Goal: Use online tool/utility: Utilize a website feature to perform a specific function

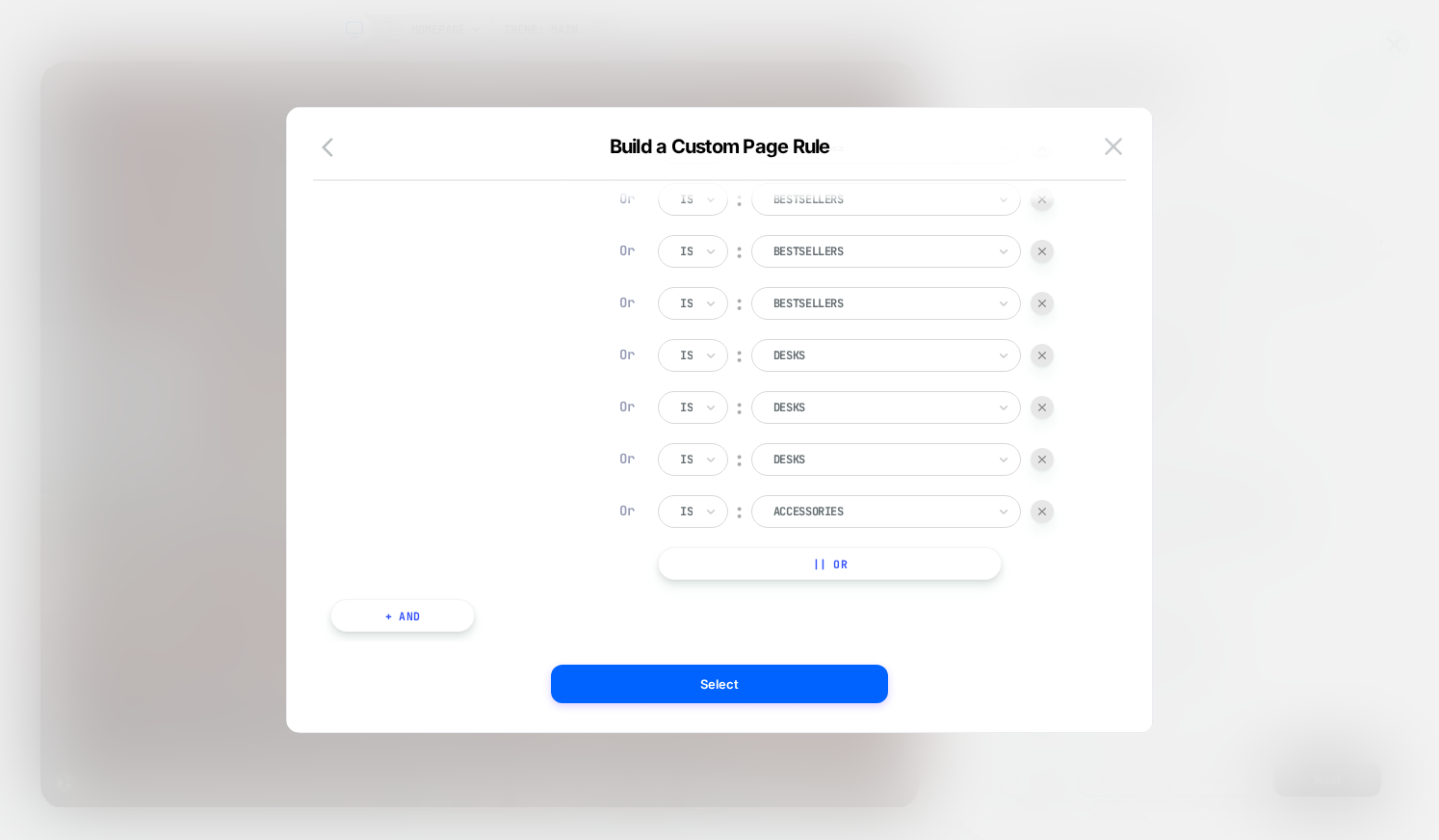
click at [864, 514] on div at bounding box center [879, 512] width 212 height 18
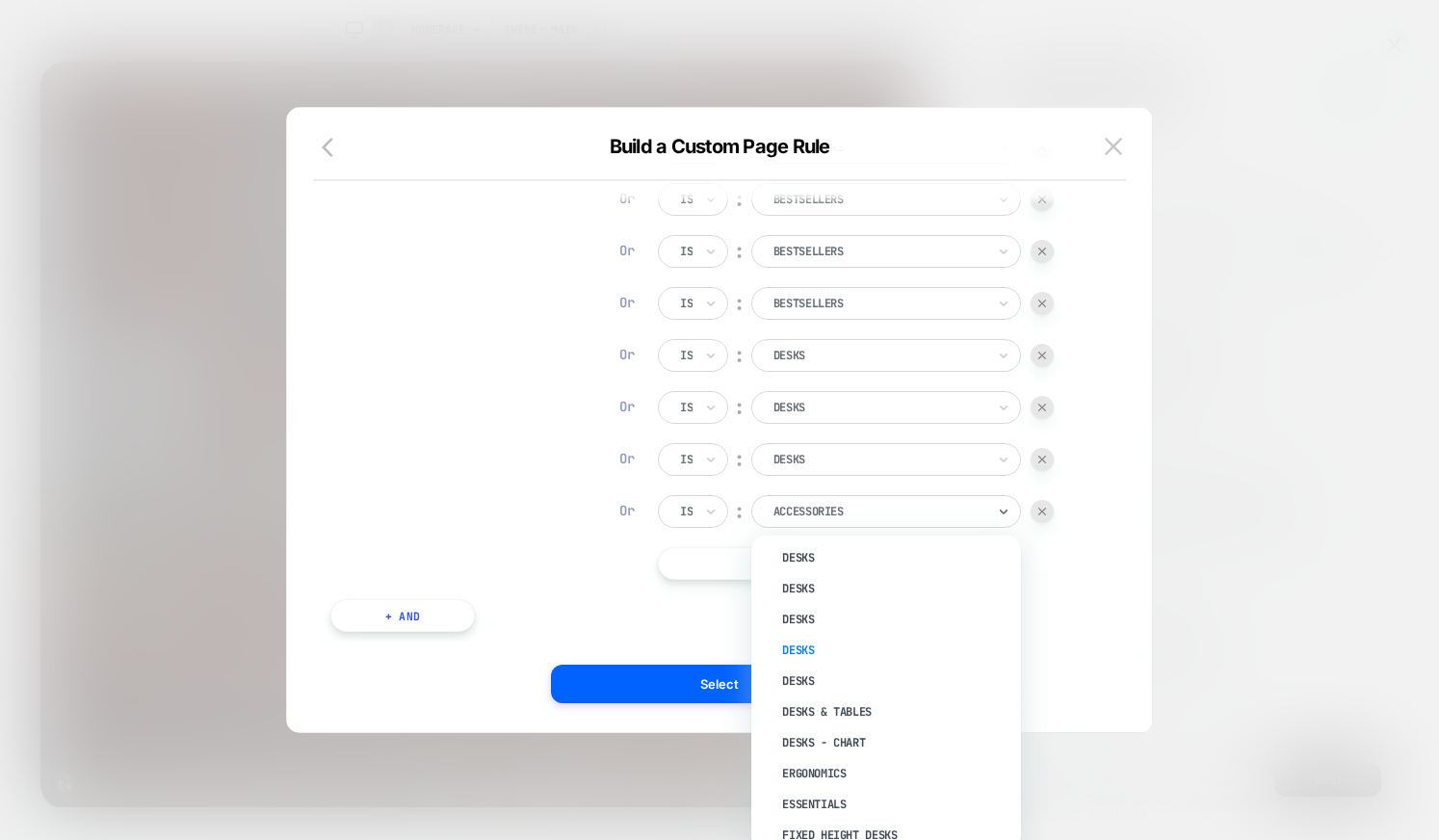
scroll to position [996, 0]
click at [832, 647] on div "Desks" at bounding box center [896, 647] width 251 height 30
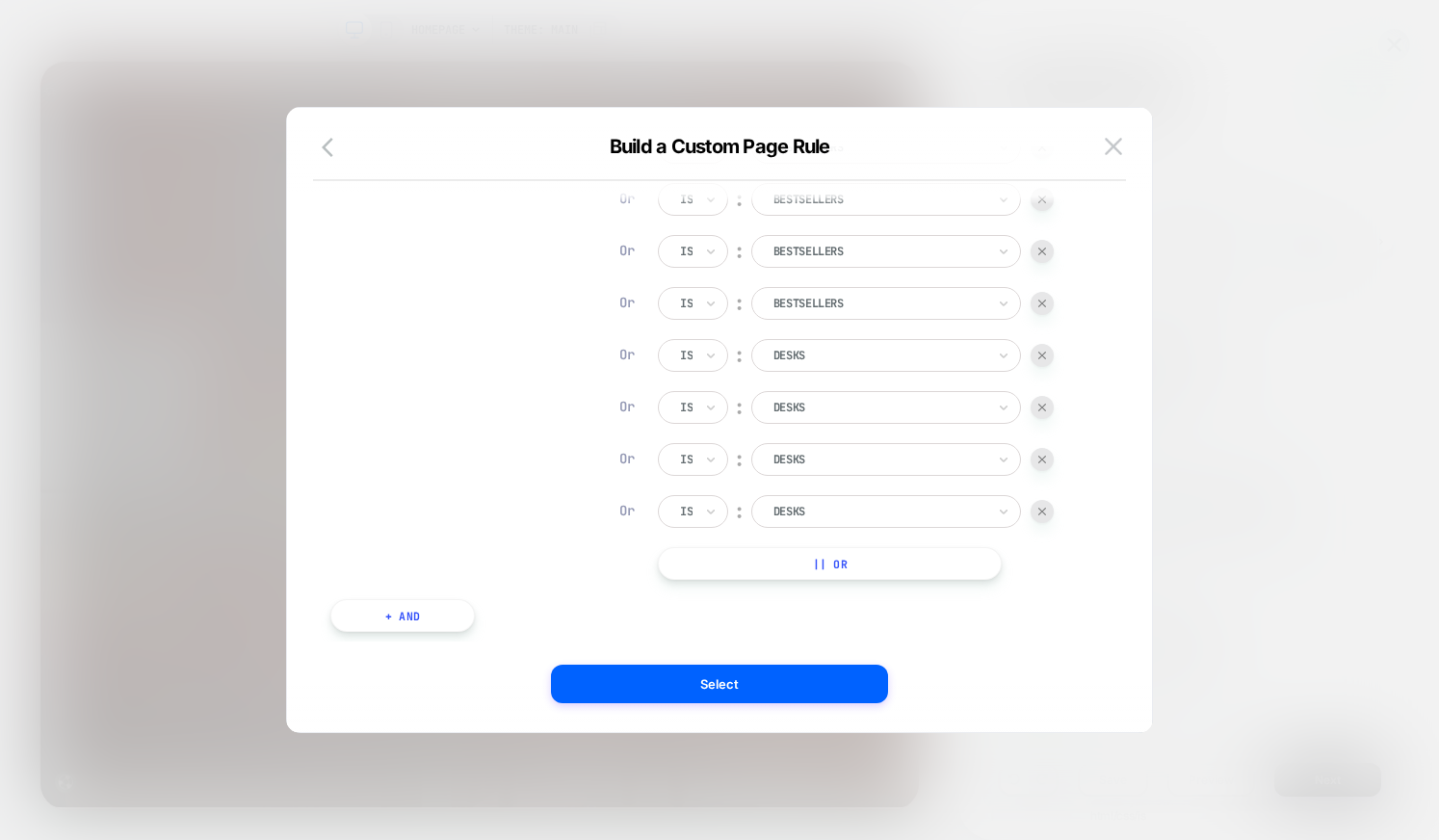
click at [800, 553] on button "|| Or" at bounding box center [829, 563] width 344 height 32
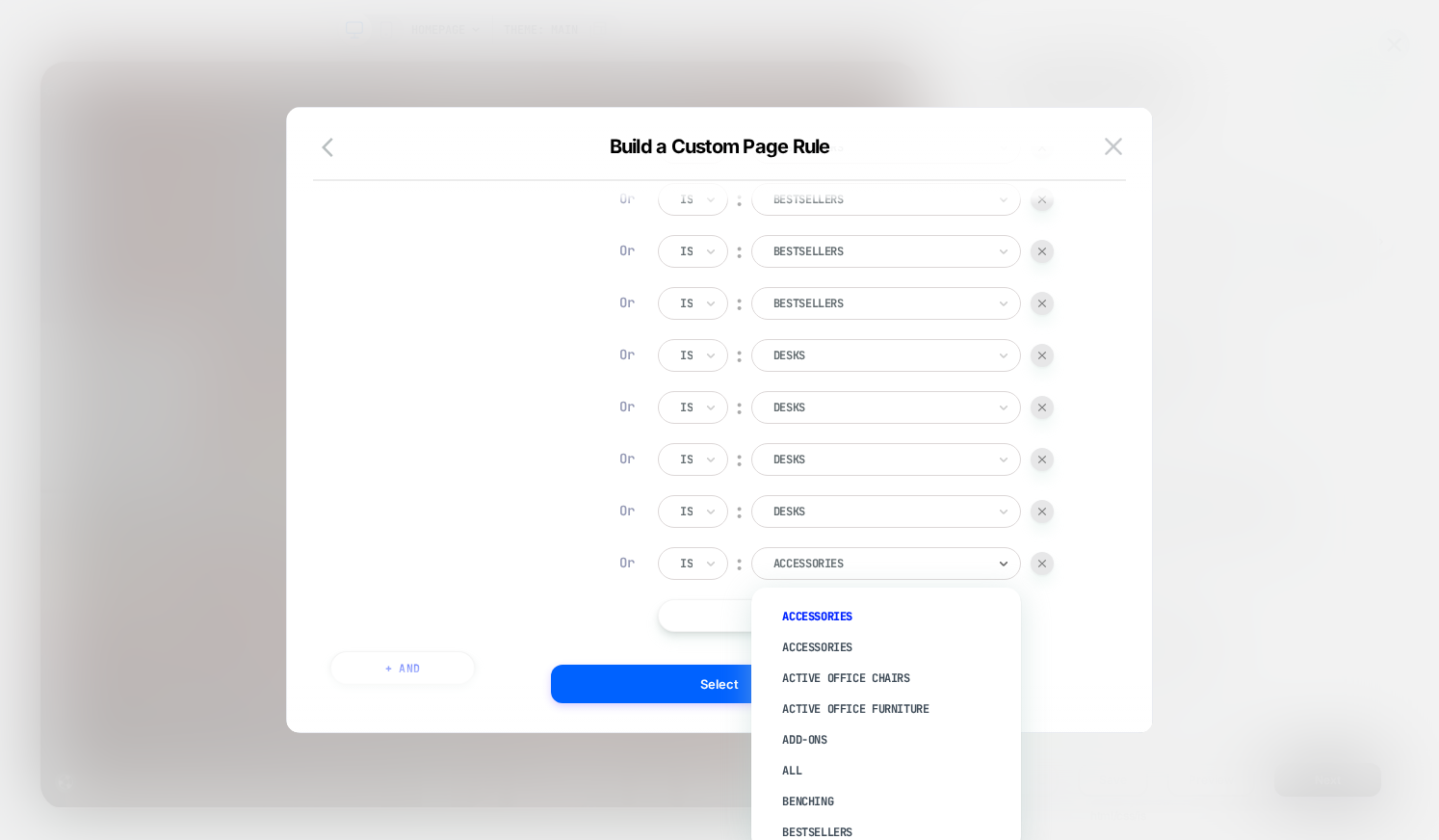
click at [812, 563] on div at bounding box center [879, 564] width 212 height 18
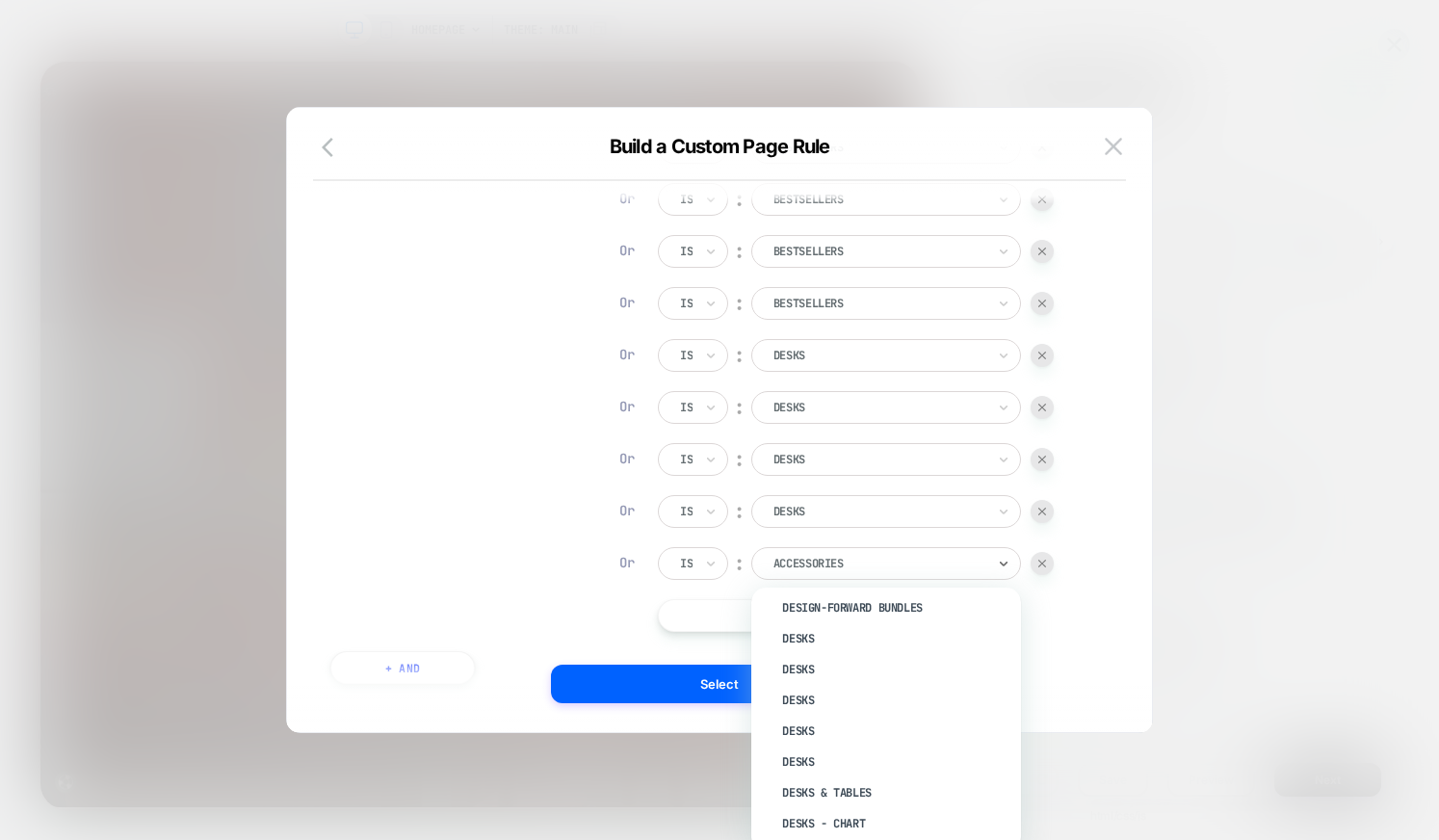
scroll to position [1028, 0]
click at [852, 700] on div "Desks" at bounding box center [896, 698] width 251 height 30
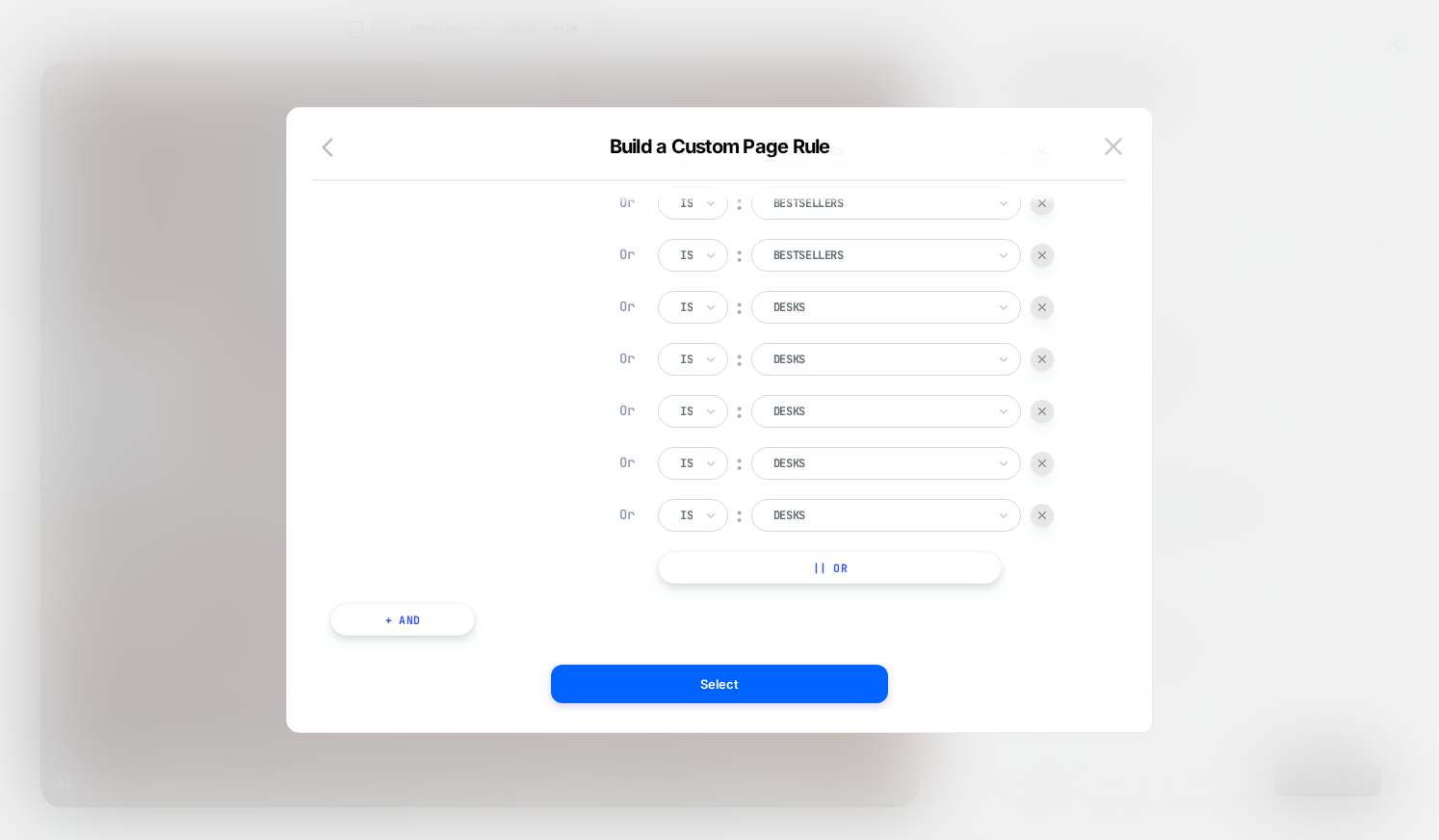
scroll to position [403, 0]
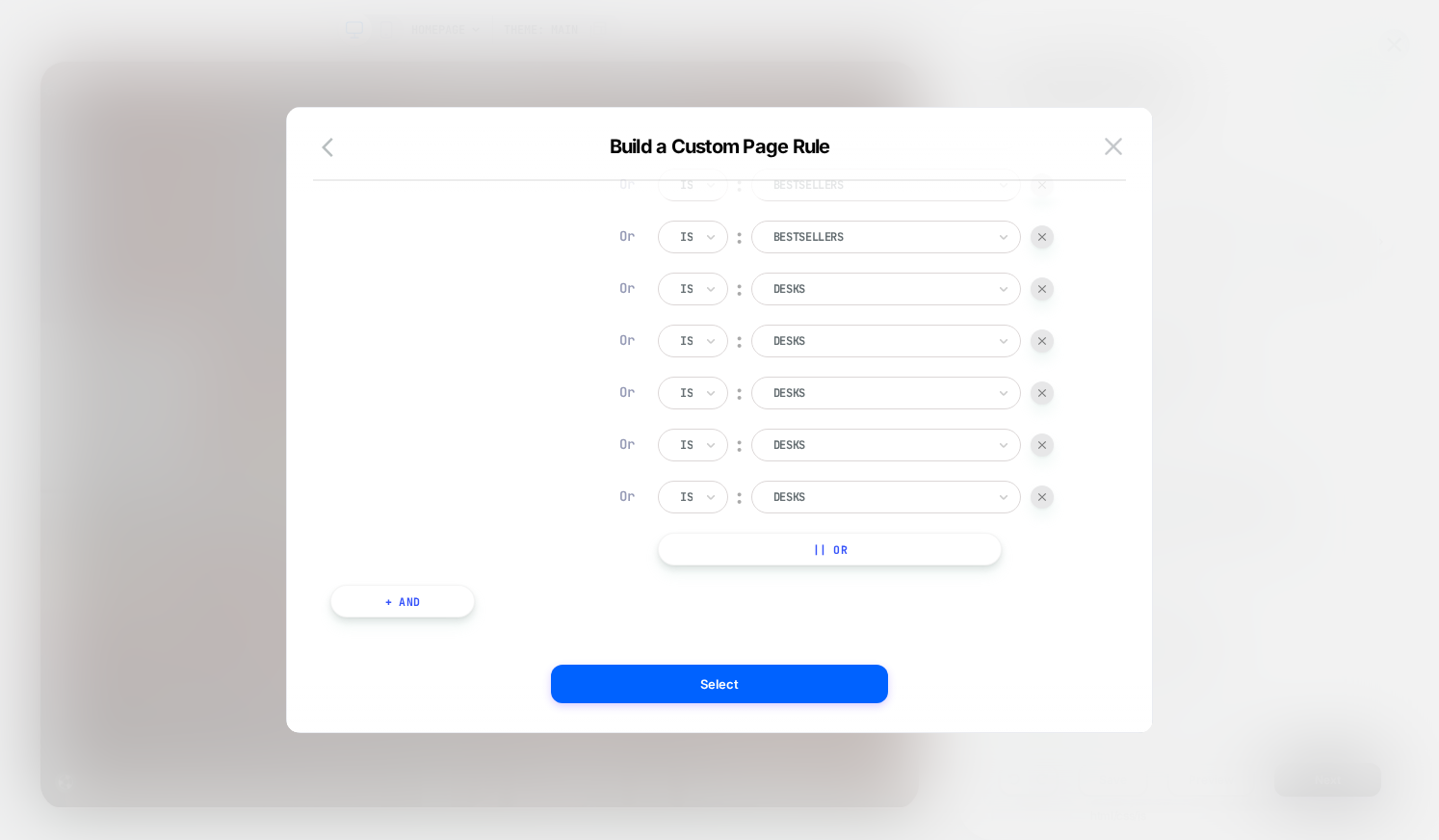
click at [844, 553] on button "|| Or" at bounding box center [829, 548] width 344 height 32
click at [849, 557] on div at bounding box center [879, 549] width 212 height 18
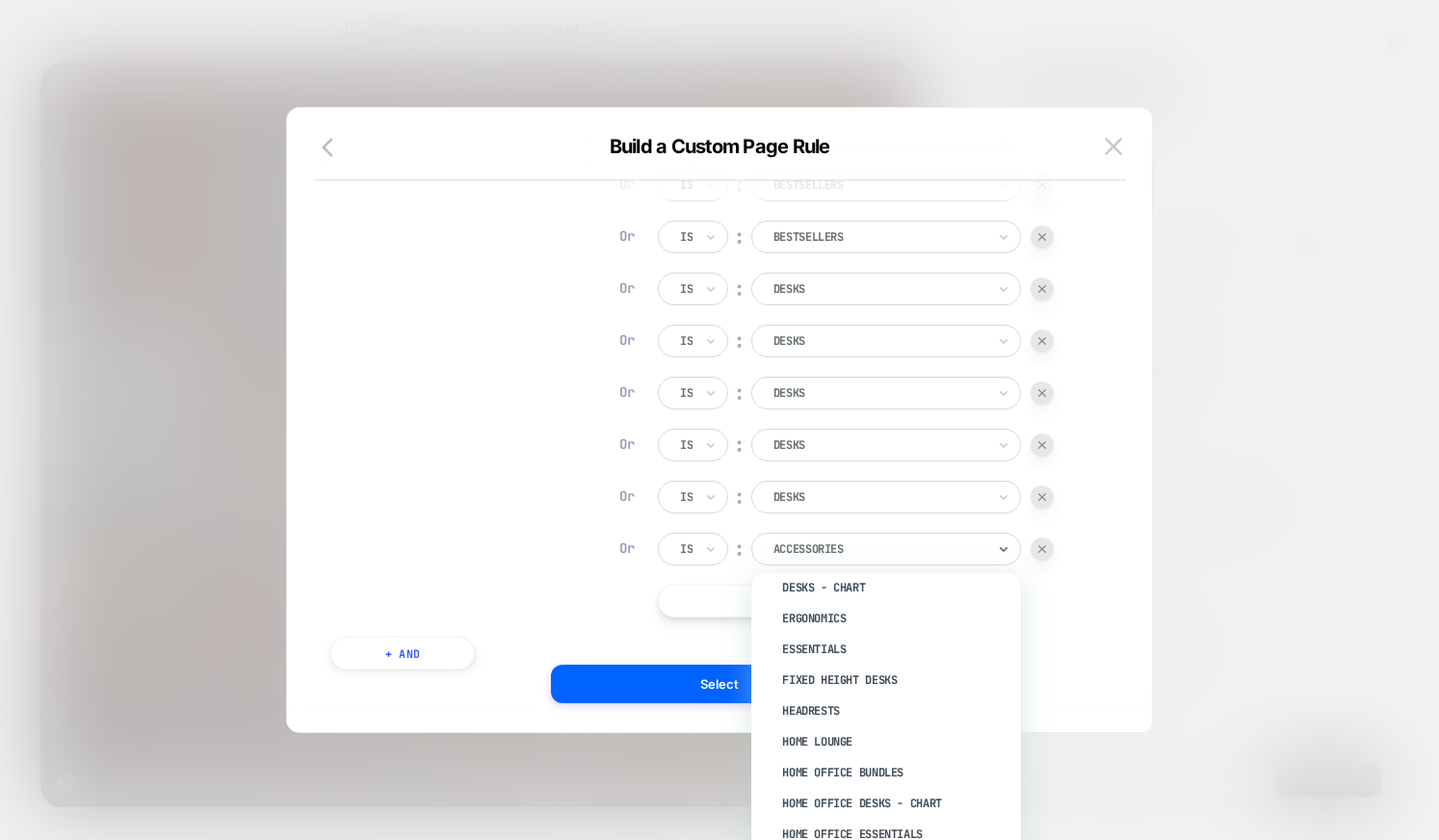
scroll to position [1217, 0]
click at [892, 650] on div "Fixed Height Desks" at bounding box center [896, 648] width 251 height 30
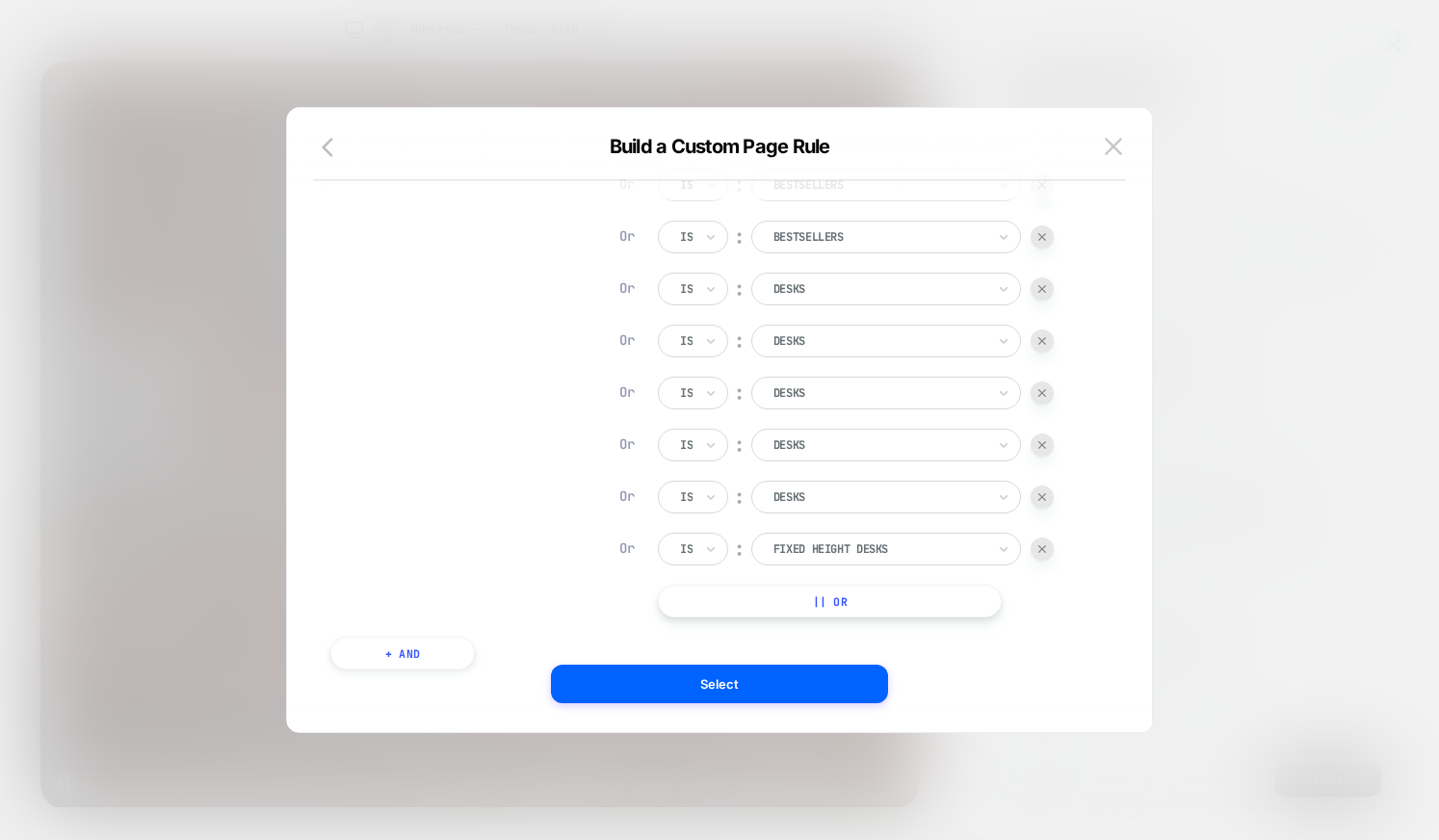
click at [872, 603] on button "|| Or" at bounding box center [829, 601] width 344 height 32
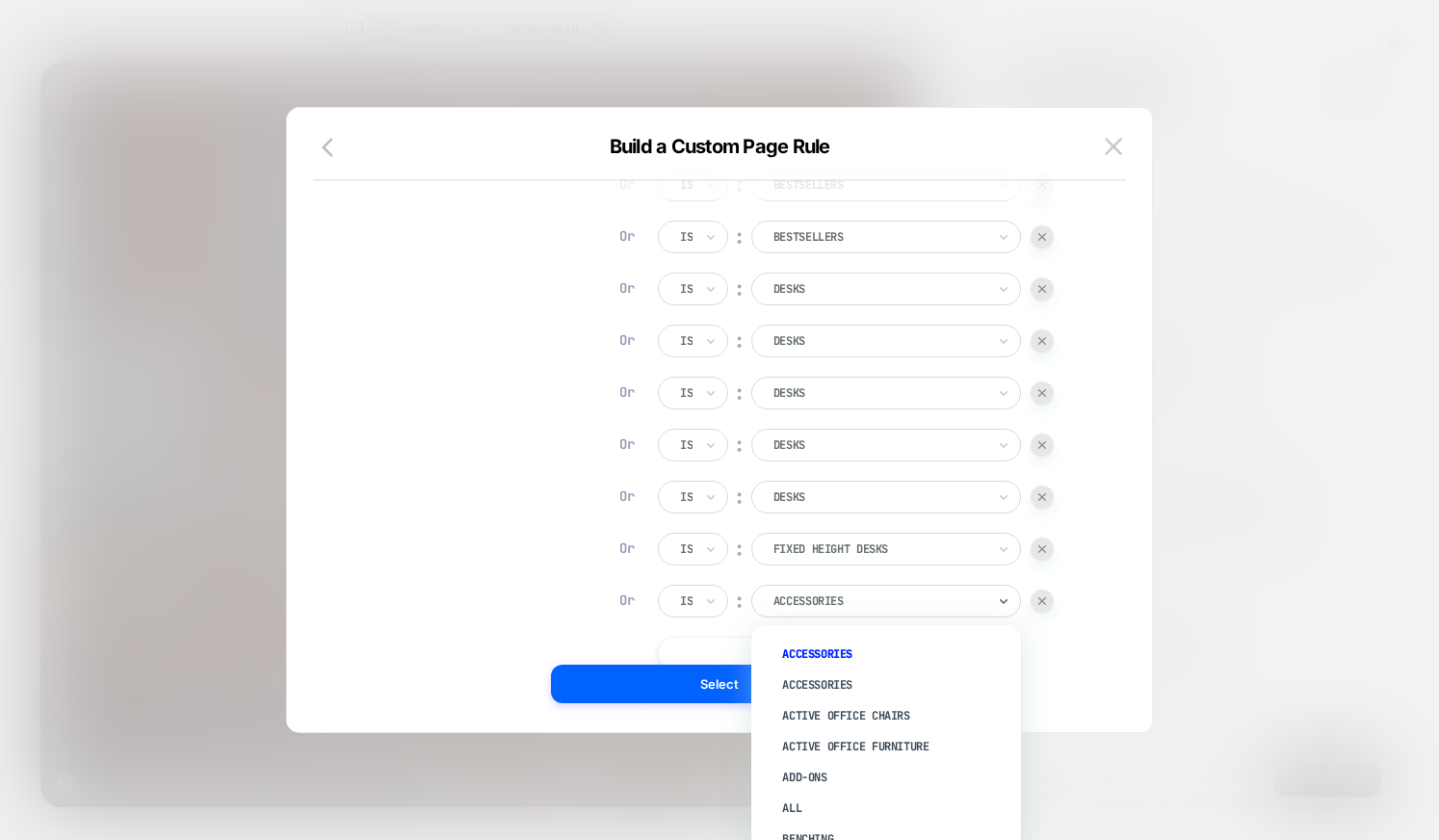
click at [869, 596] on div at bounding box center [879, 601] width 212 height 18
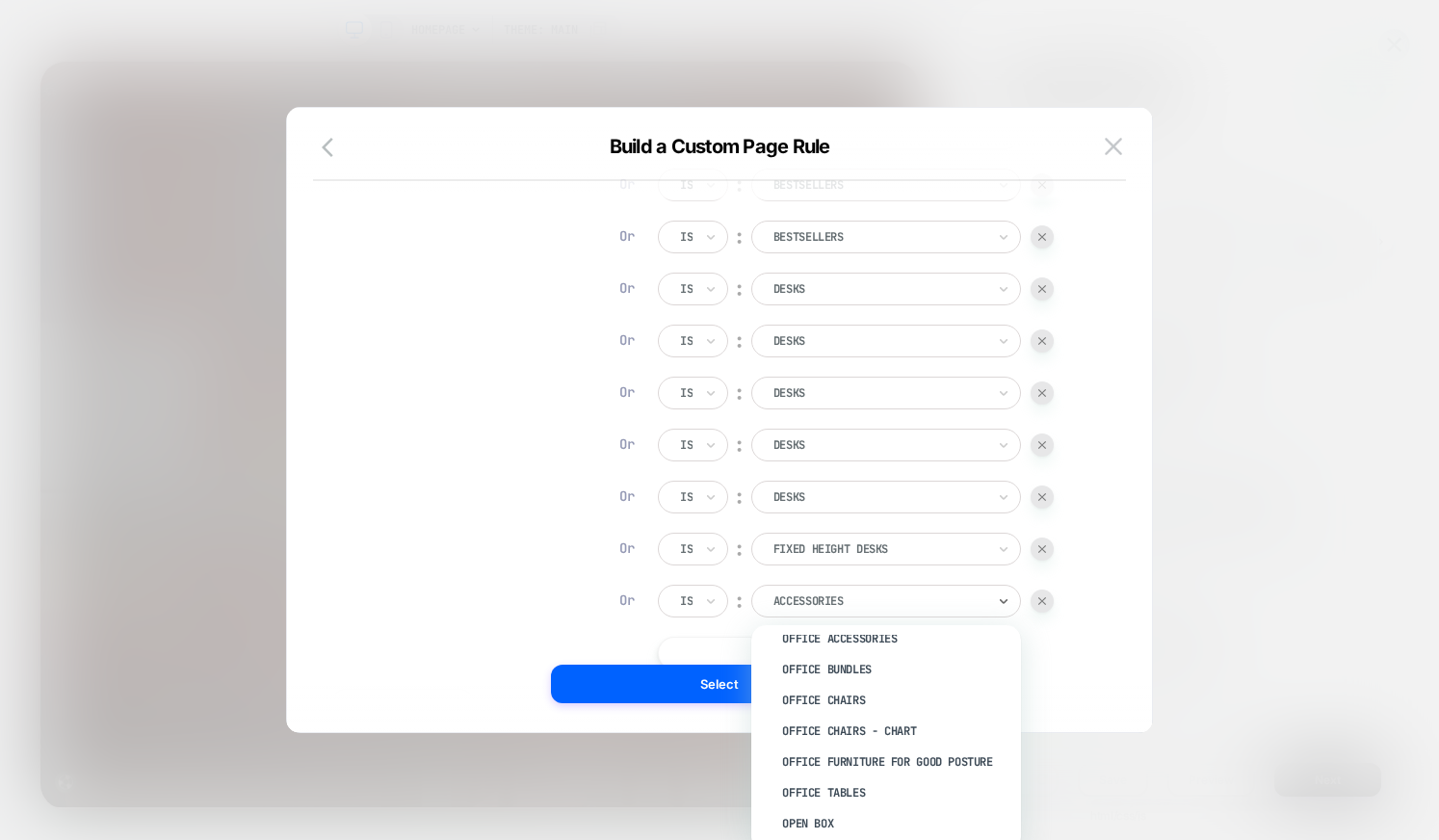
scroll to position [1970, 0]
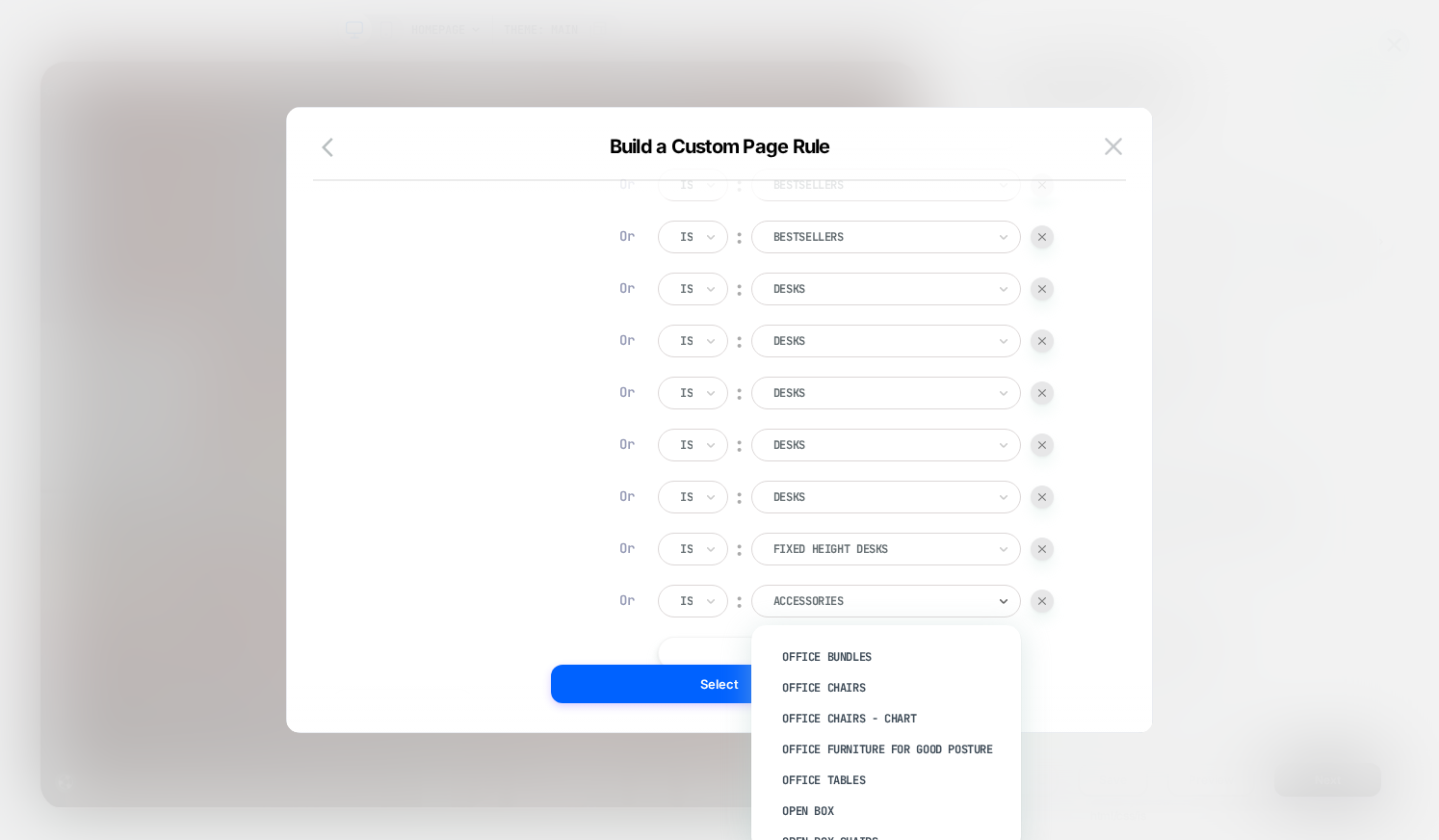
click at [861, 683] on div "Office Chairs" at bounding box center [896, 687] width 251 height 30
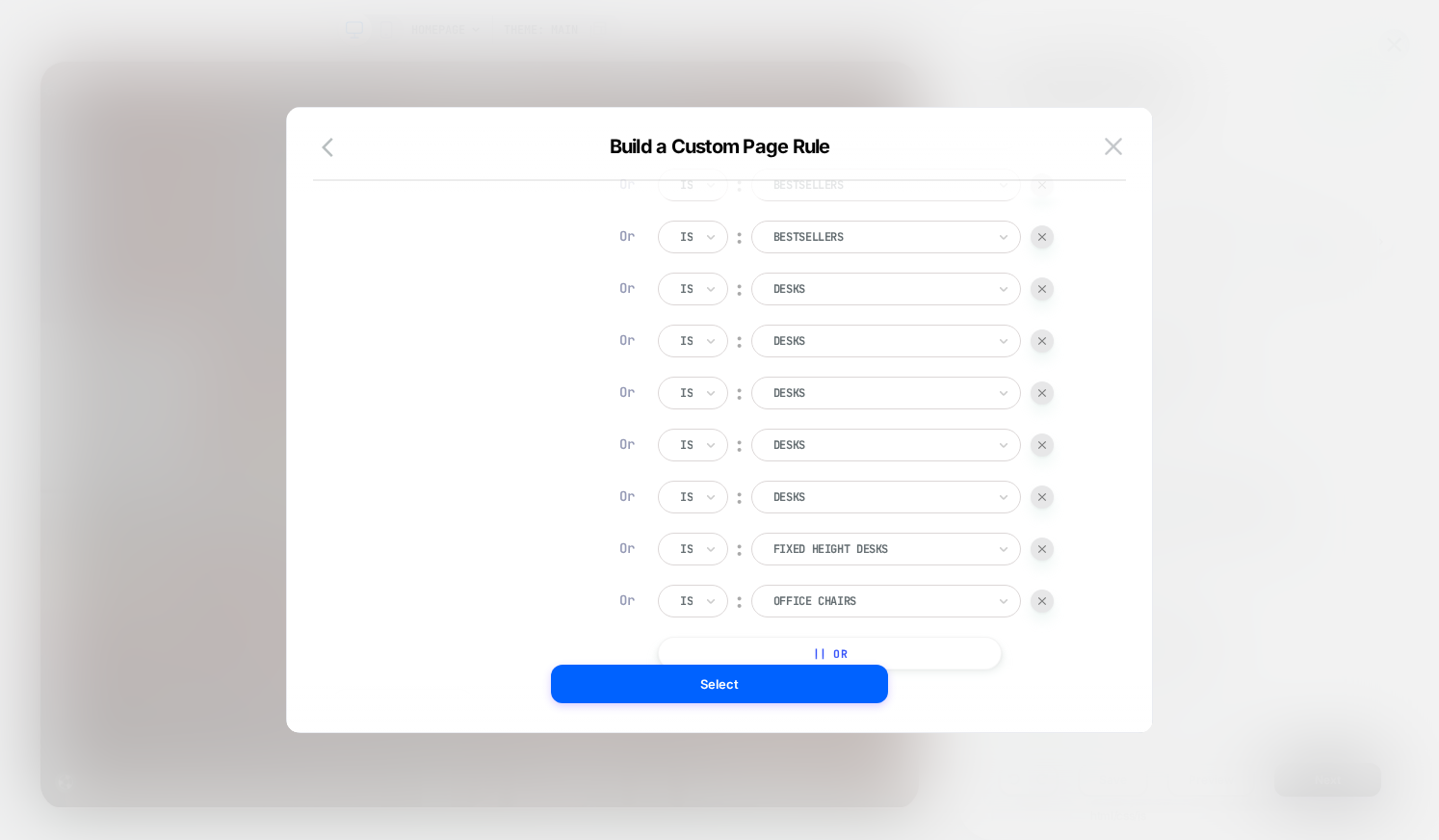
scroll to position [459, 0]
click at [925, 596] on button "|| Or" at bounding box center [829, 597] width 344 height 32
click at [858, 591] on div at bounding box center [879, 597] width 212 height 18
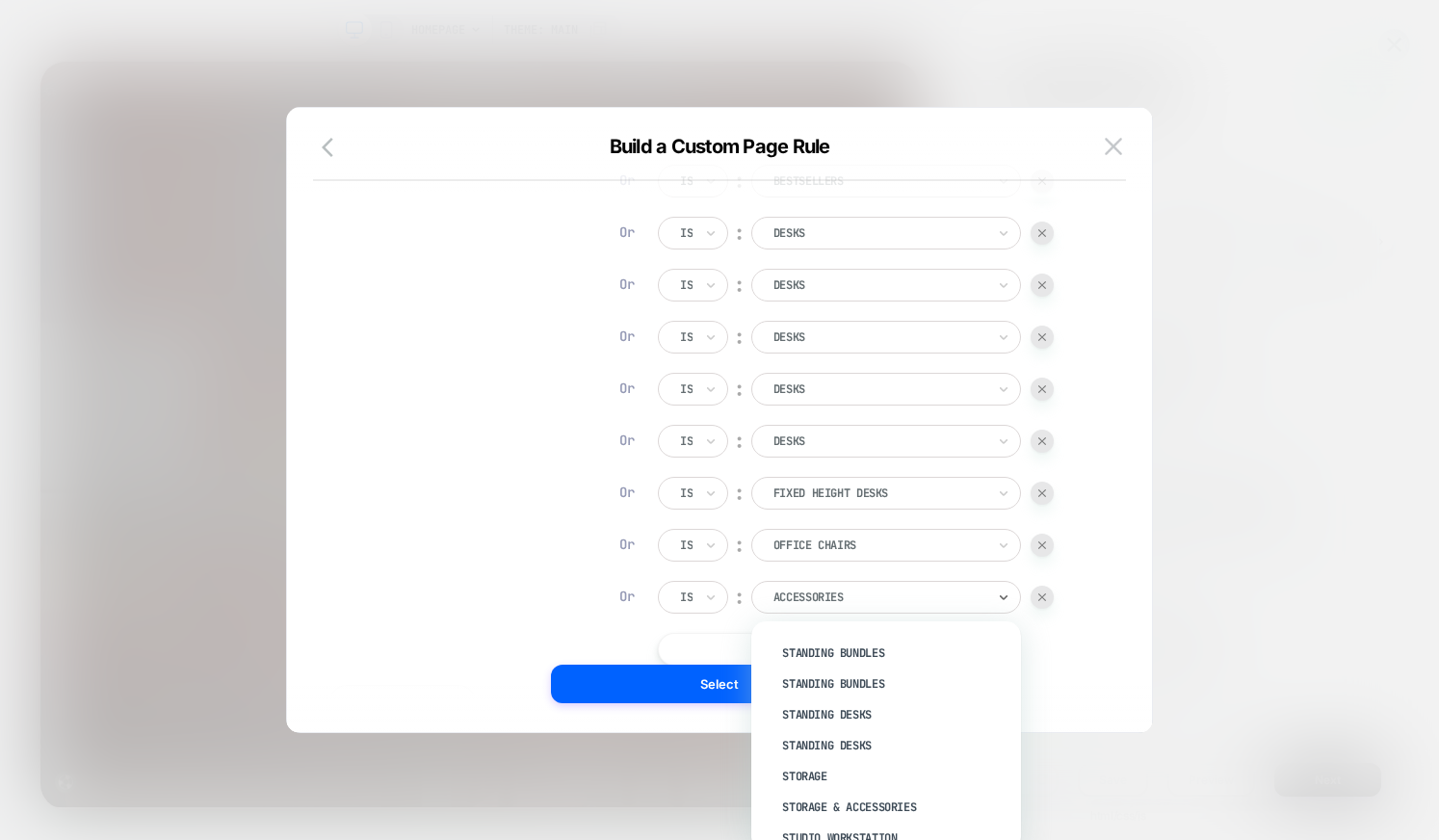
scroll to position [2670, 0]
click at [844, 755] on div "Standing Desks" at bounding box center [896, 738] width 251 height 30
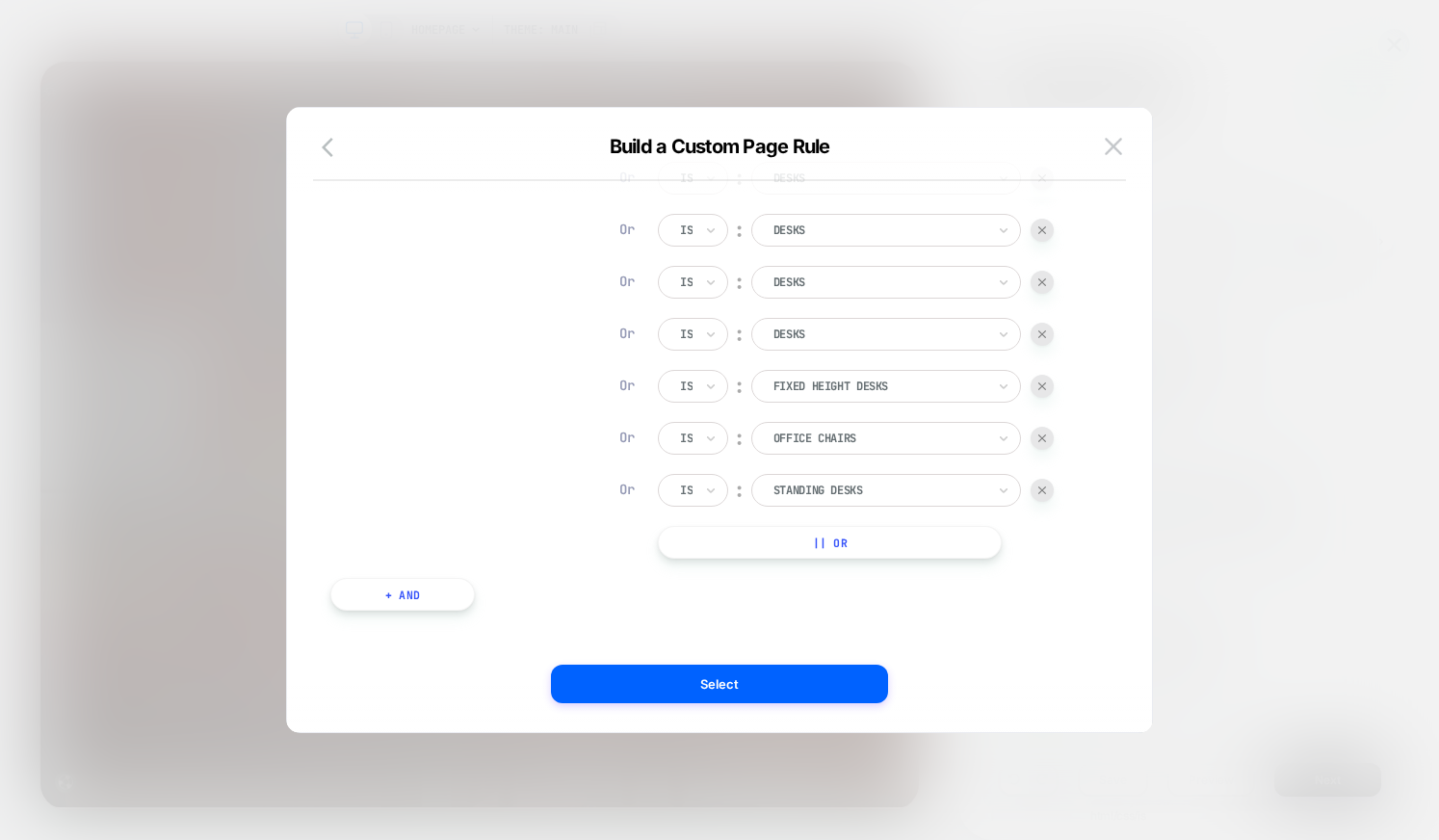
scroll to position [579, 0]
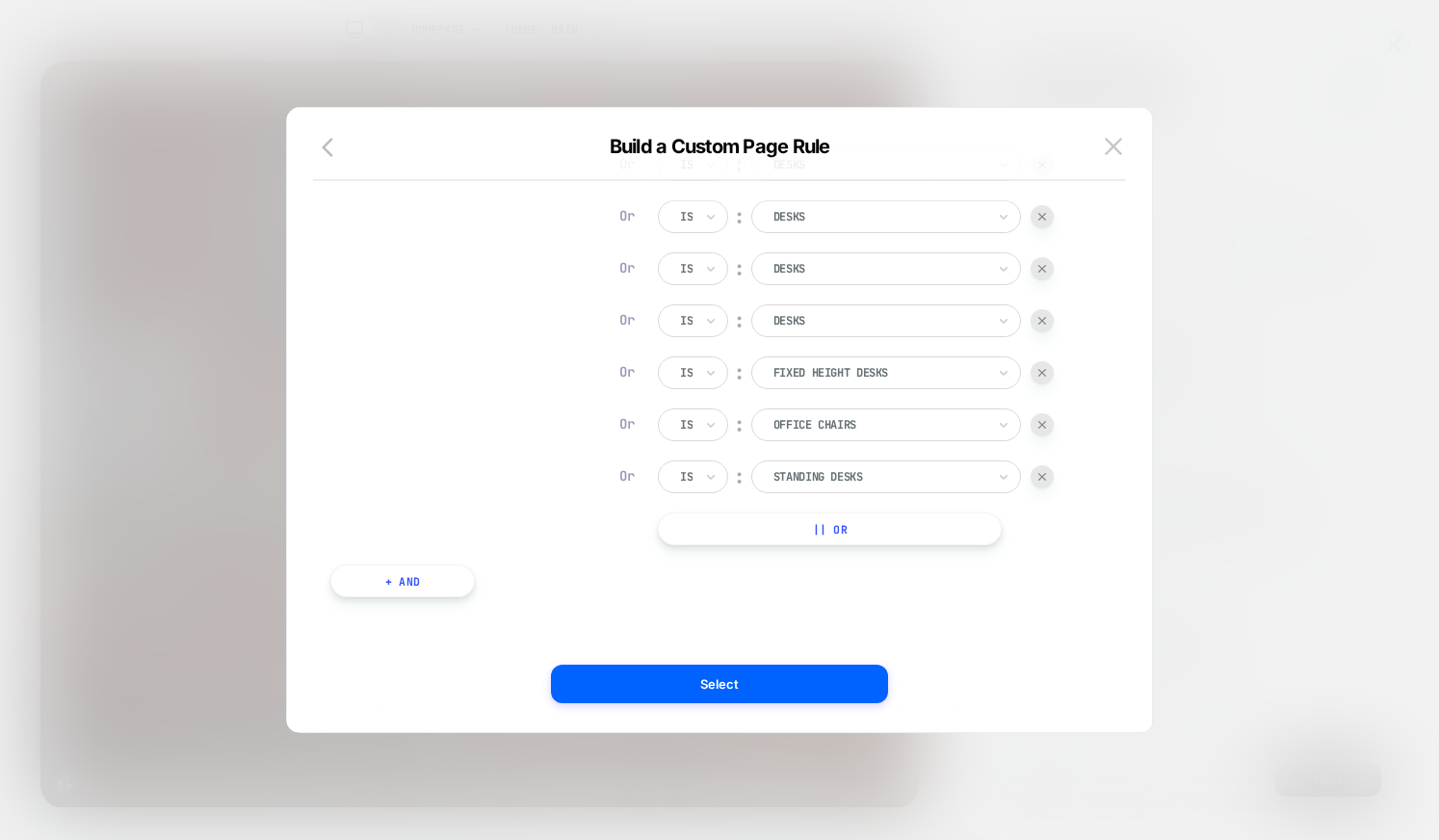
click at [814, 520] on button "|| Or" at bounding box center [829, 528] width 344 height 32
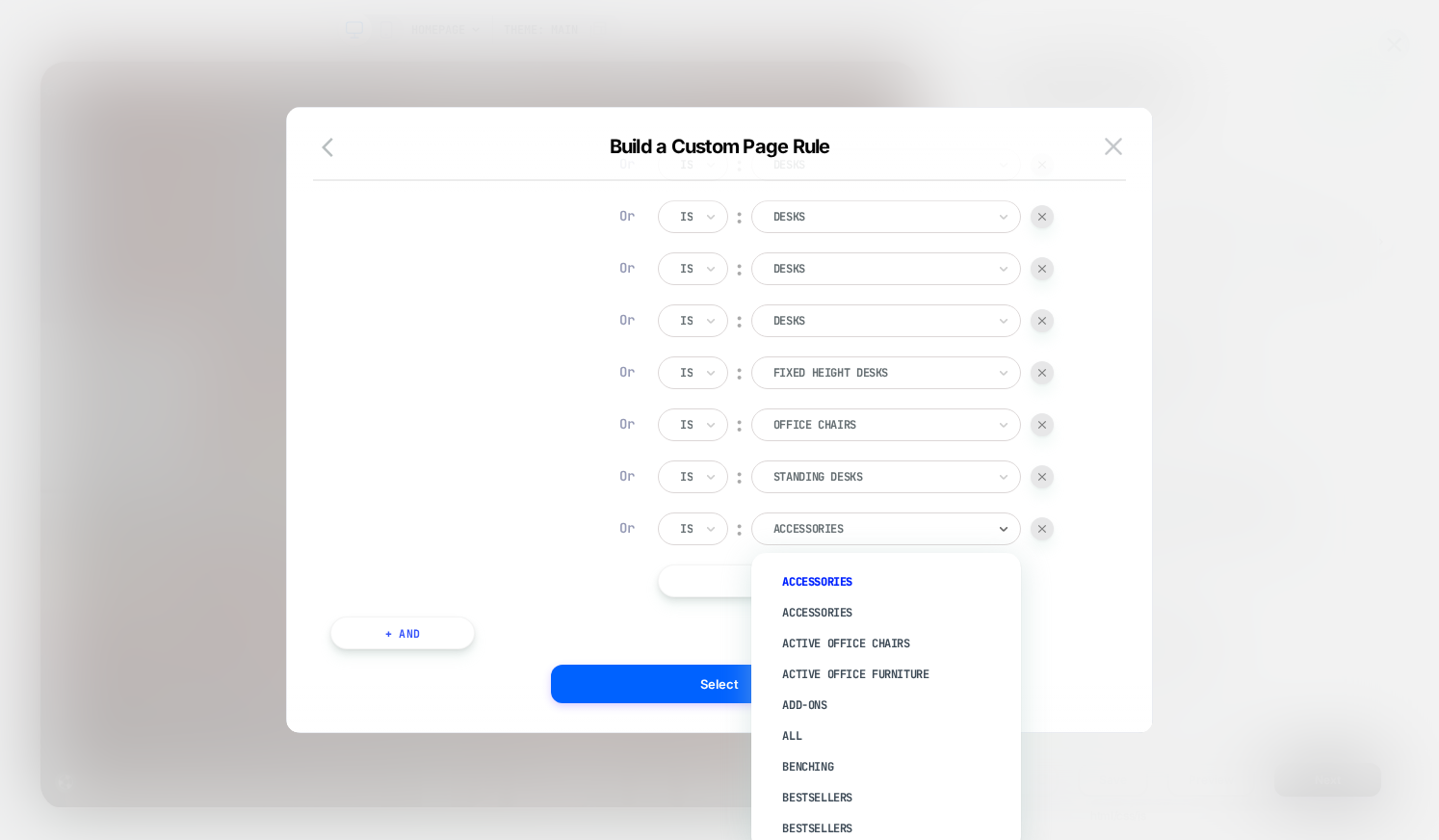
click at [813, 528] on div at bounding box center [879, 529] width 212 height 18
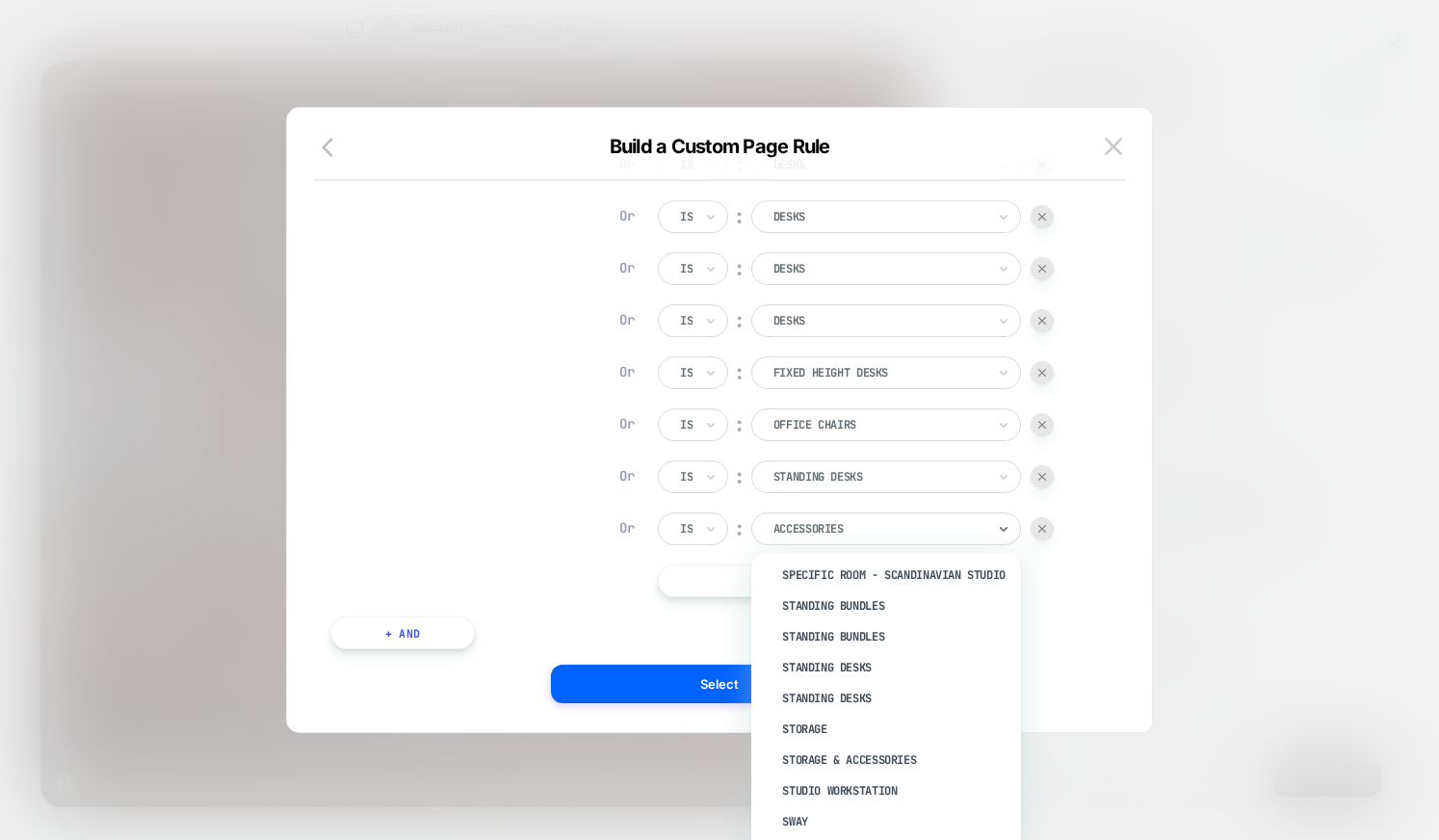
scroll to position [2675, 0]
click at [863, 705] on div "Standing Desks" at bounding box center [896, 696] width 251 height 30
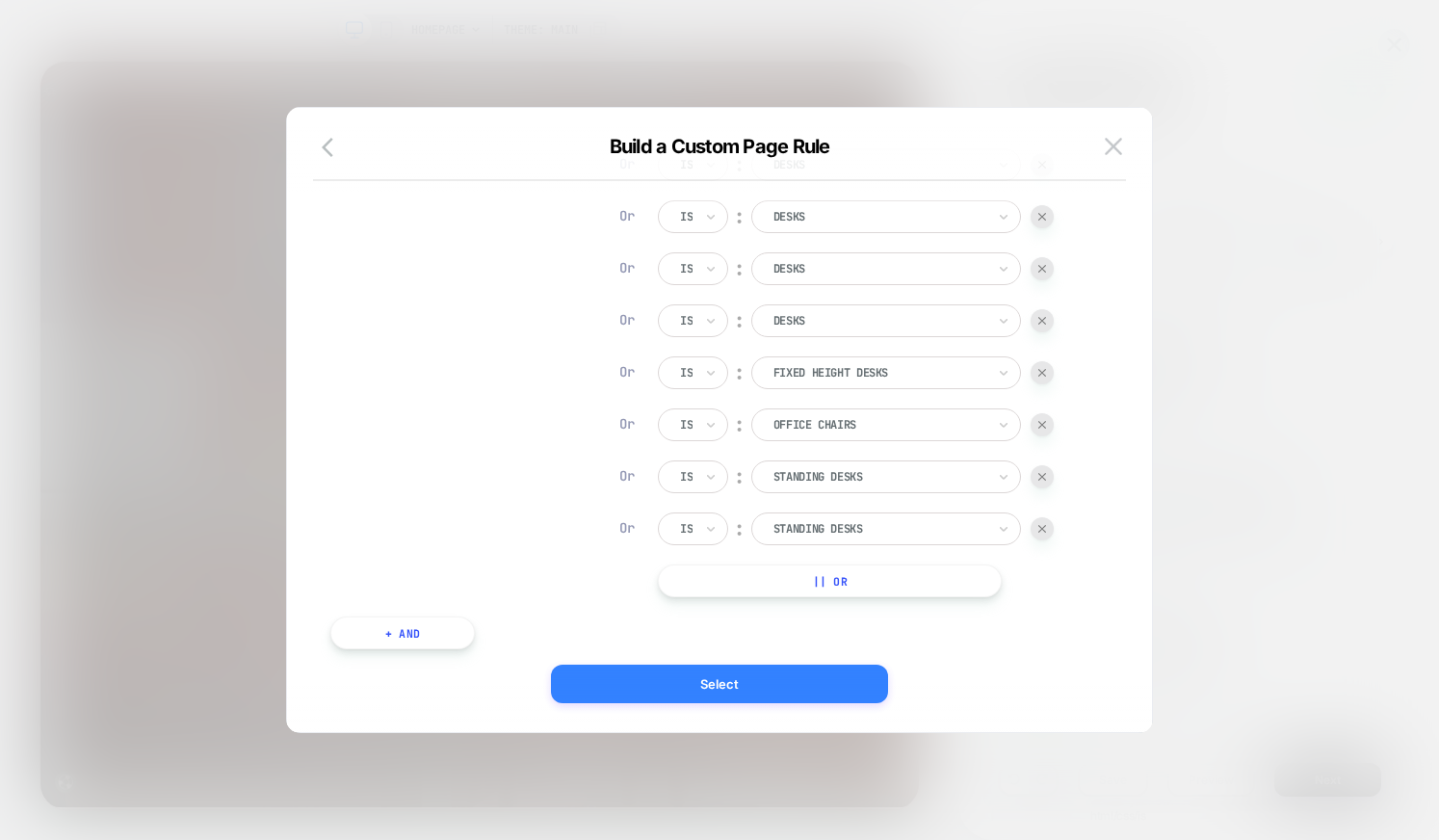
click at [847, 683] on button "Select" at bounding box center [720, 683] width 337 height 38
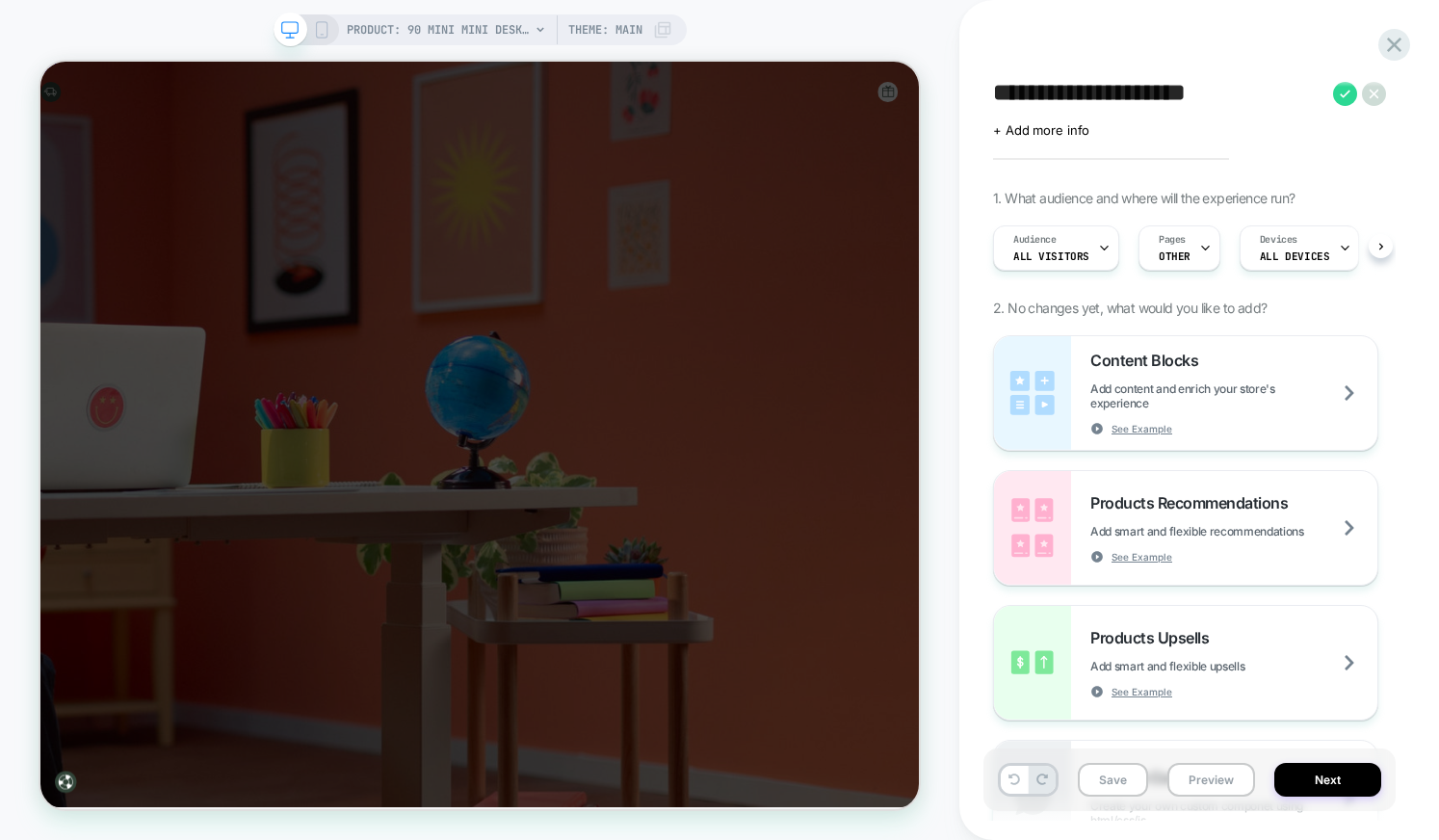
scroll to position [0, 1]
click at [1172, 248] on div "Pages OTHER" at bounding box center [1174, 248] width 71 height 43
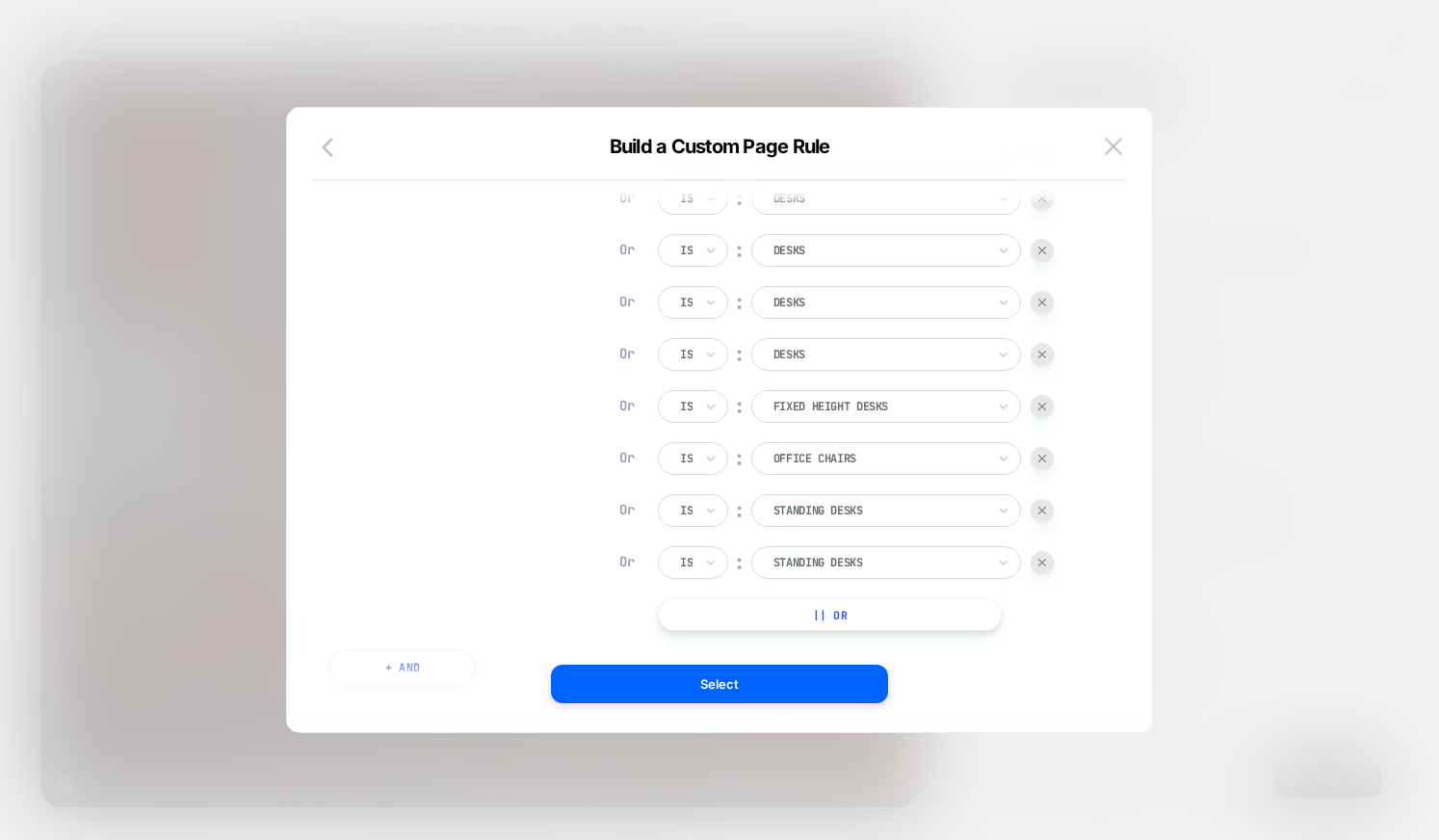
scroll to position [631, 0]
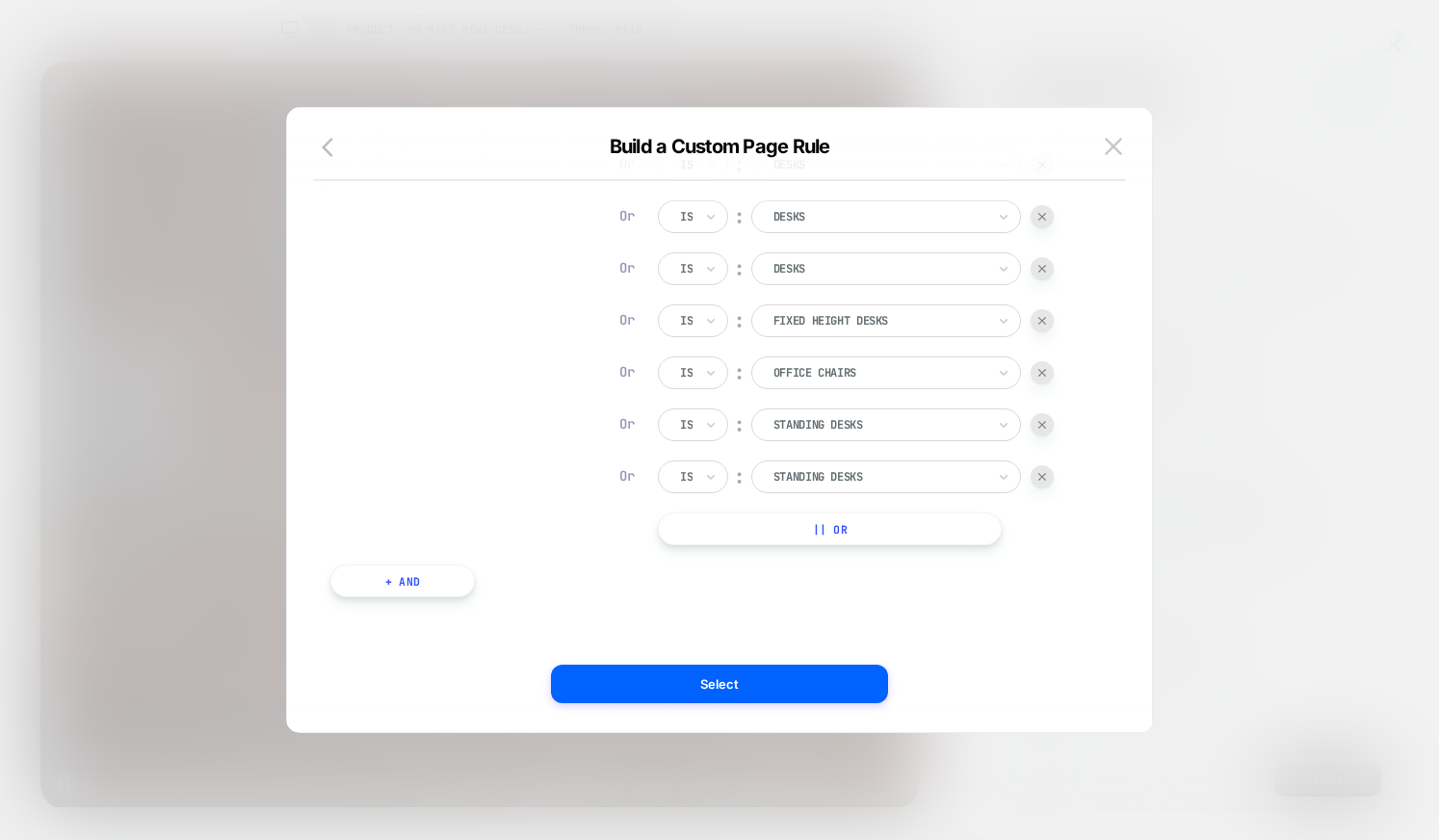
click at [440, 577] on button "+ And" at bounding box center [402, 580] width 144 height 32
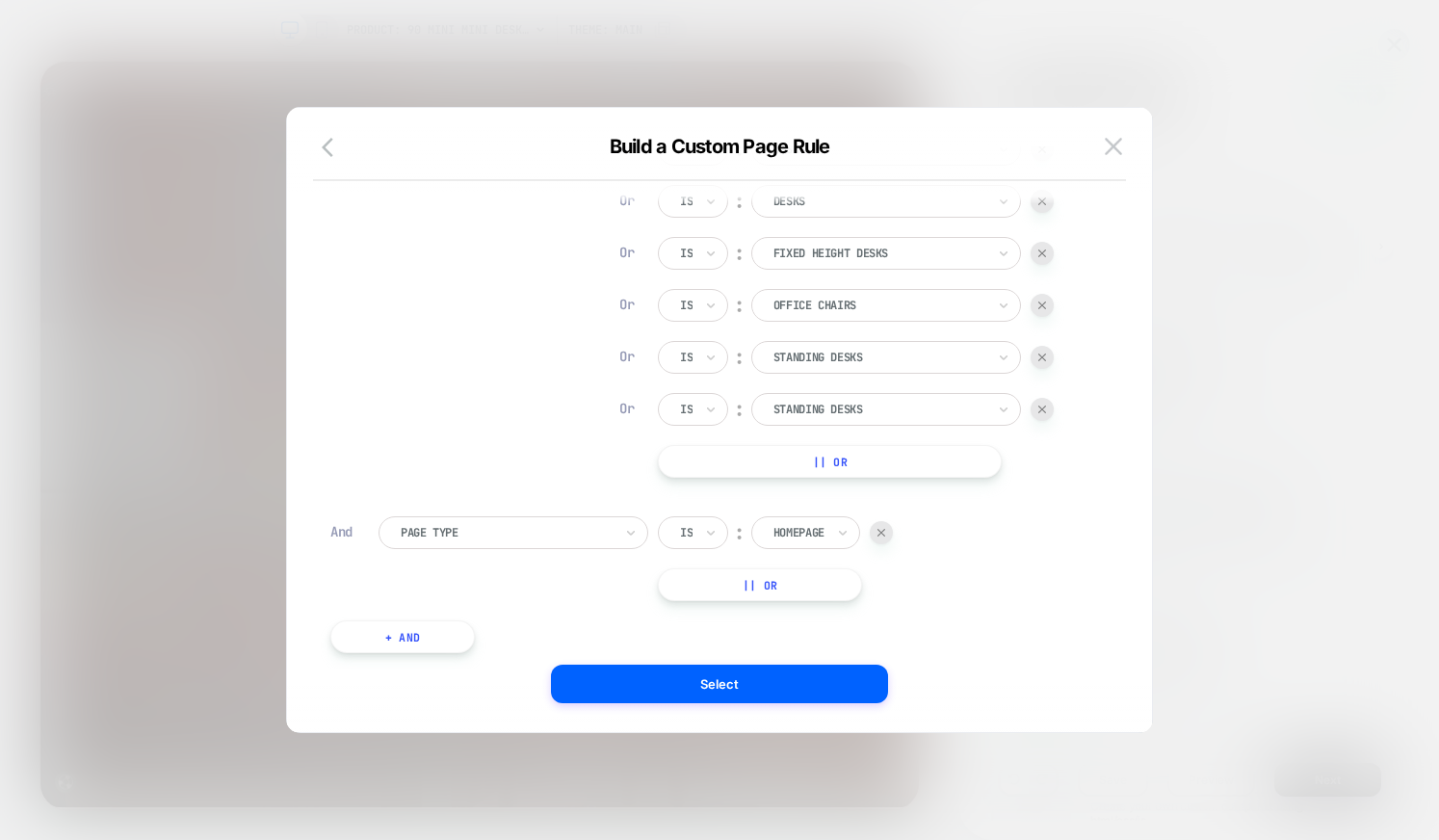
scroll to position [720, 0]
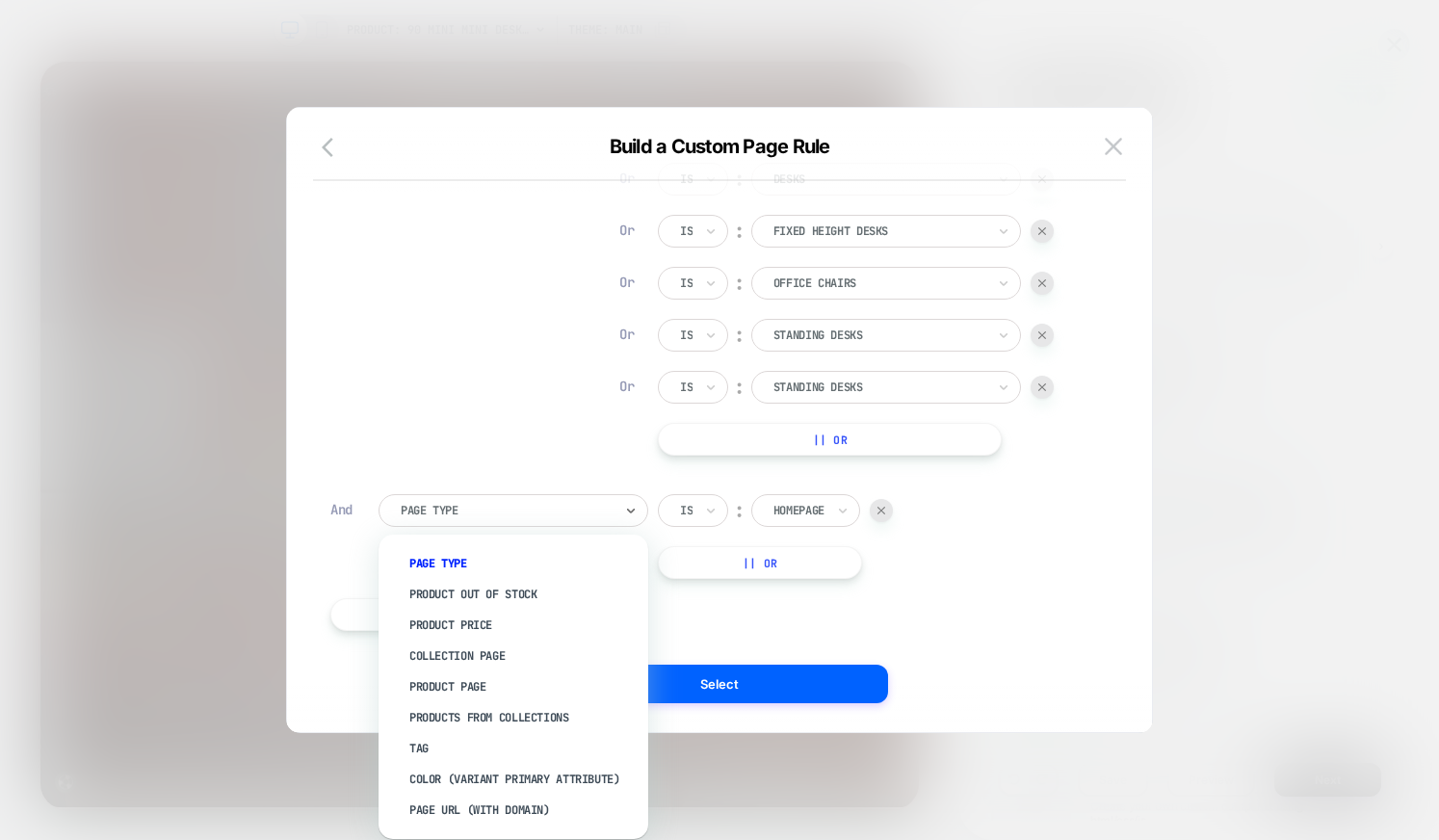
click at [520, 503] on div at bounding box center [507, 511] width 212 height 18
click at [479, 716] on div "Products From Collections" at bounding box center [523, 716] width 251 height 30
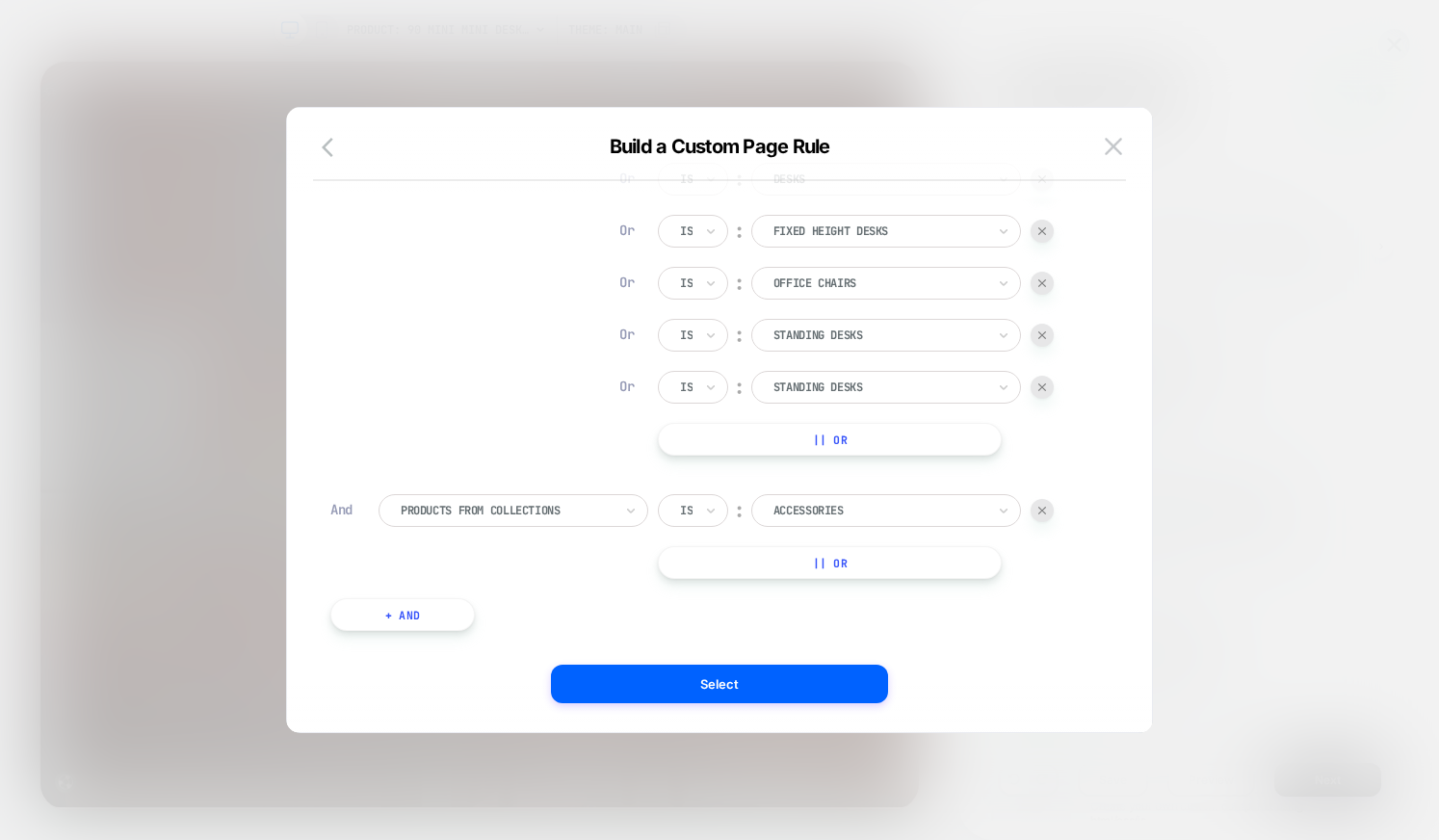
click at [697, 510] on div "Is" at bounding box center [693, 510] width 71 height 32
click at [691, 594] on div "Is not" at bounding box center [740, 594] width 125 height 30
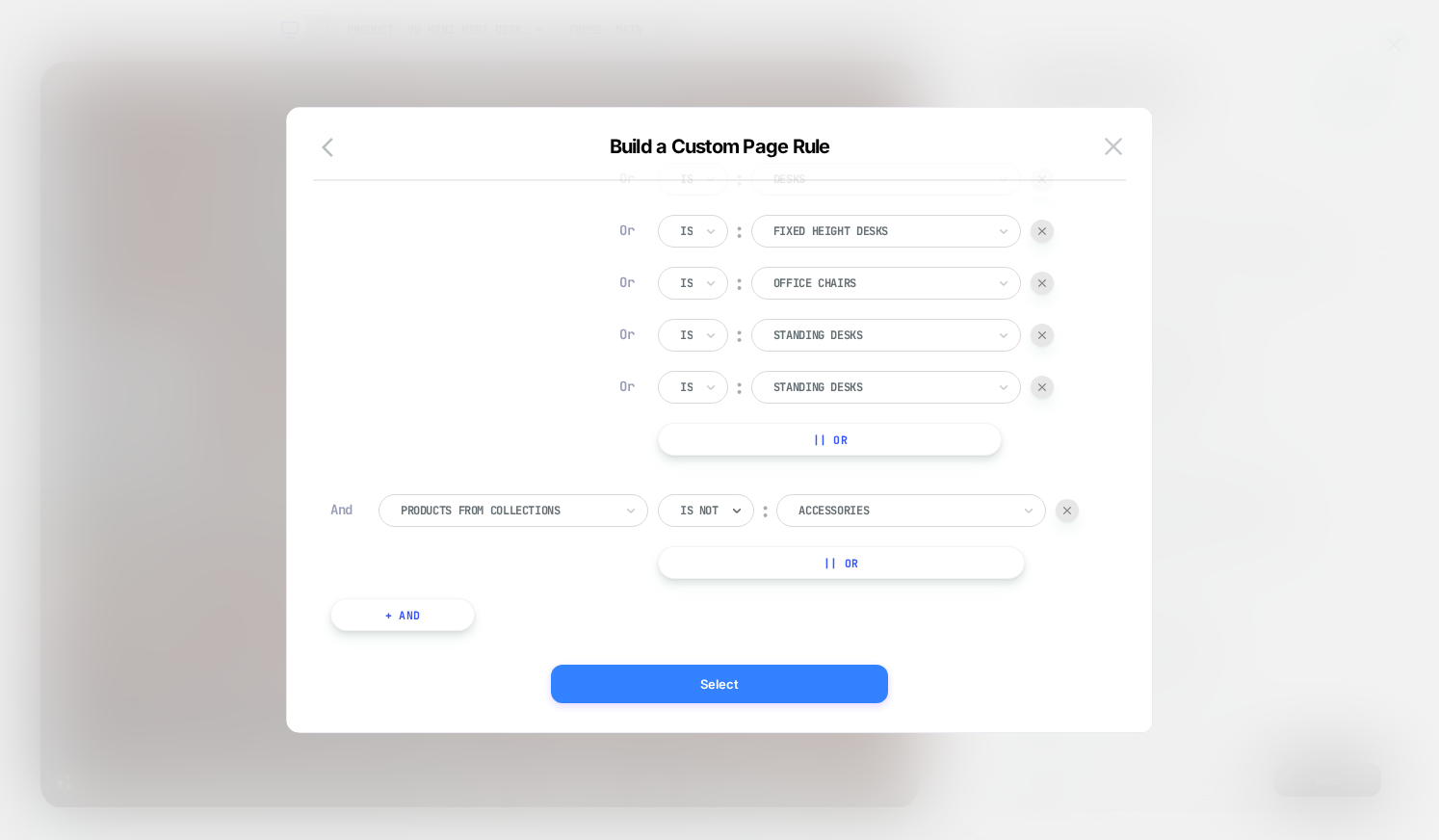
click at [699, 684] on button "Select" at bounding box center [720, 683] width 337 height 38
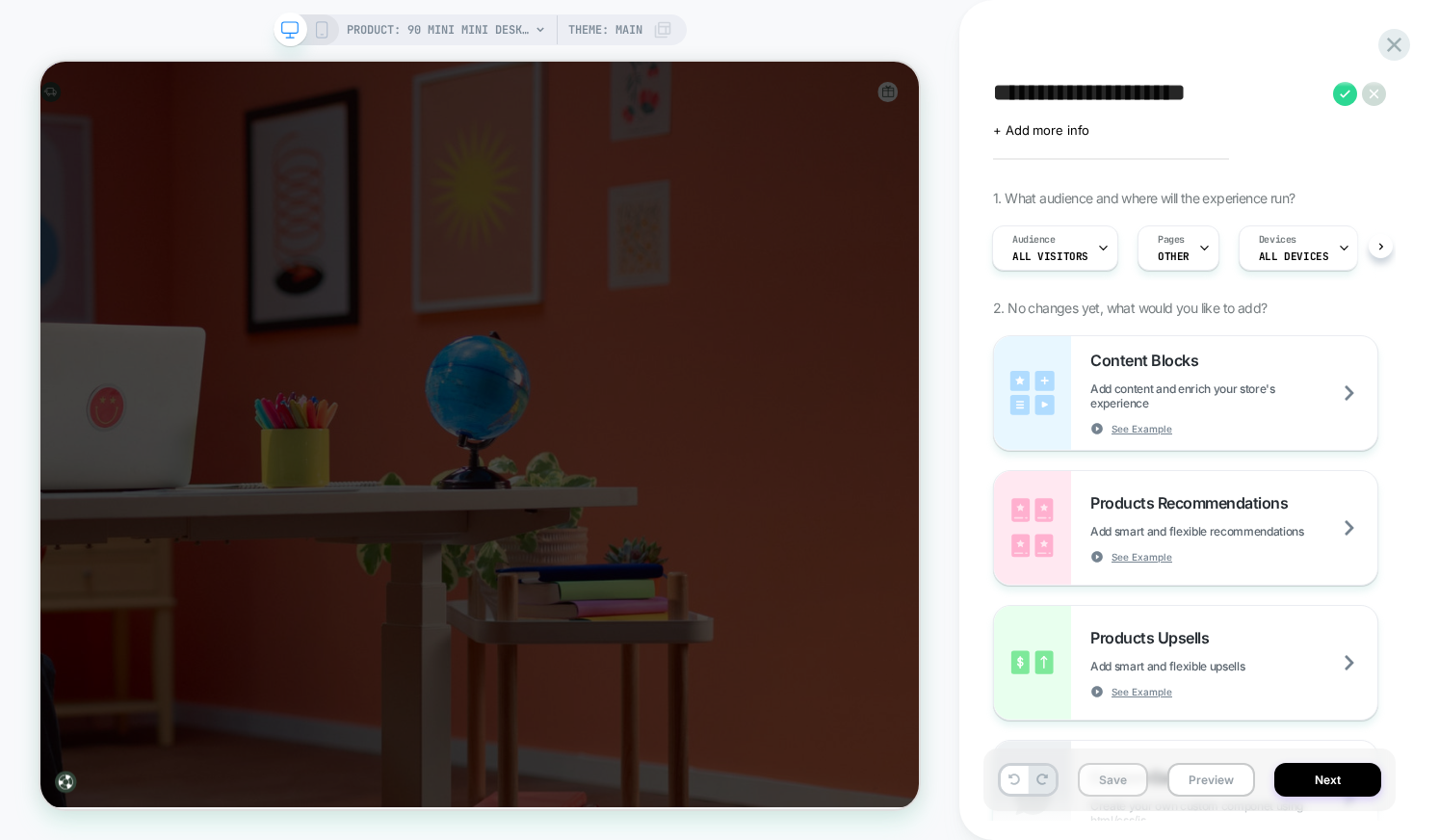
click at [1120, 776] on button "Save" at bounding box center [1114, 779] width 71 height 33
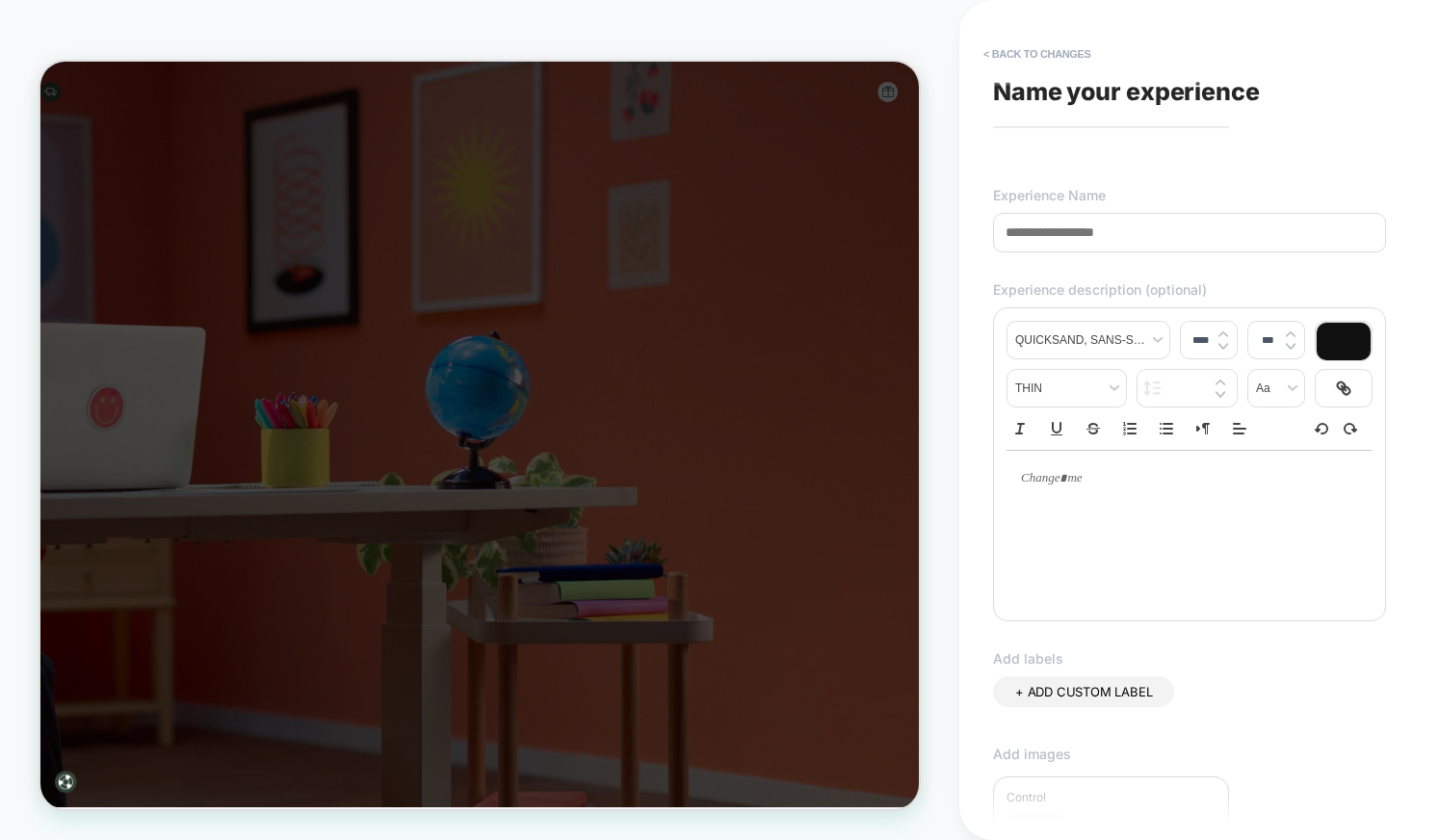
click at [1052, 84] on span "Name your experience" at bounding box center [1126, 91] width 267 height 28
click at [1035, 224] on input at bounding box center [1189, 232] width 393 height 39
type input "*"
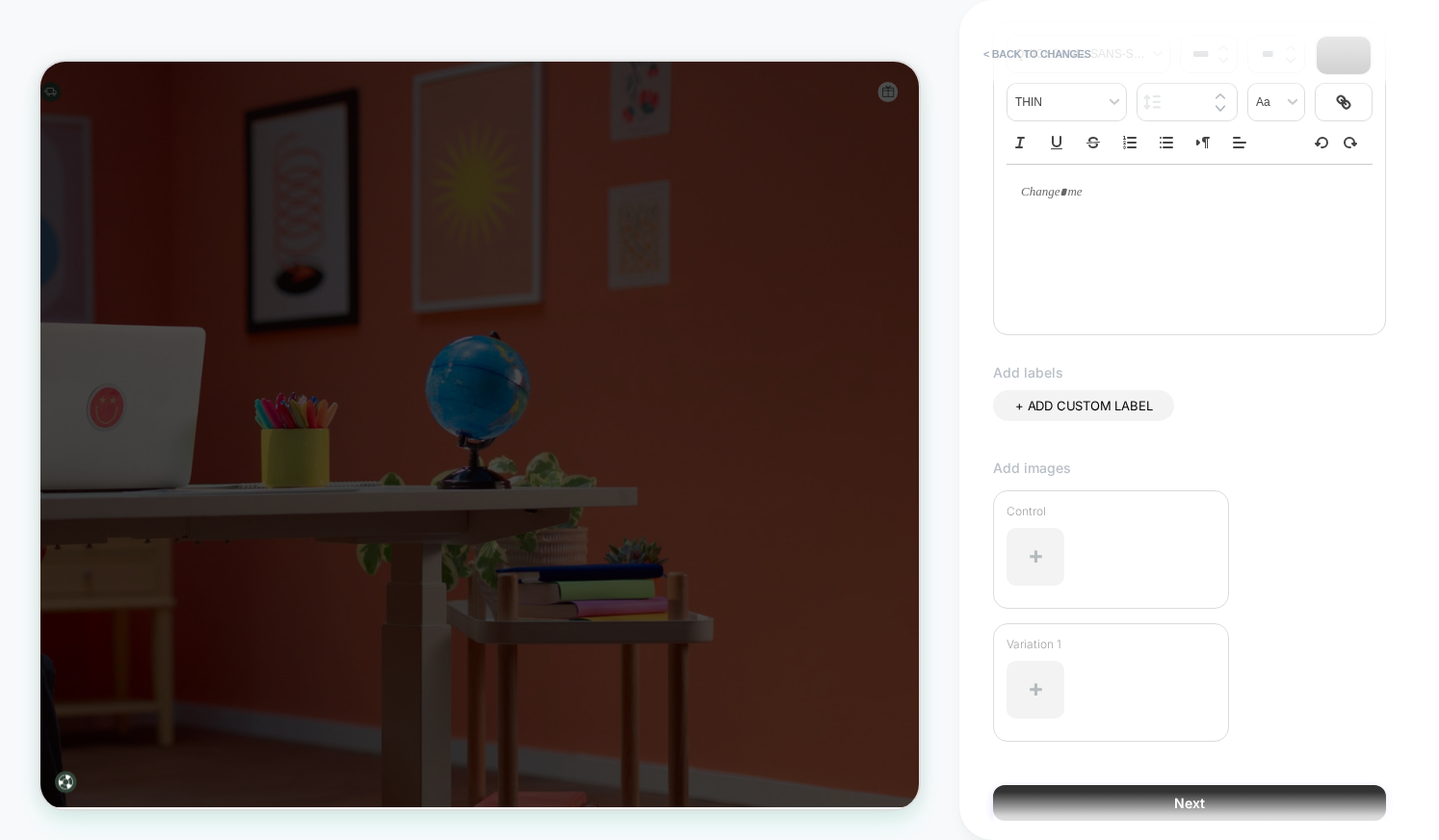
scroll to position [365, 0]
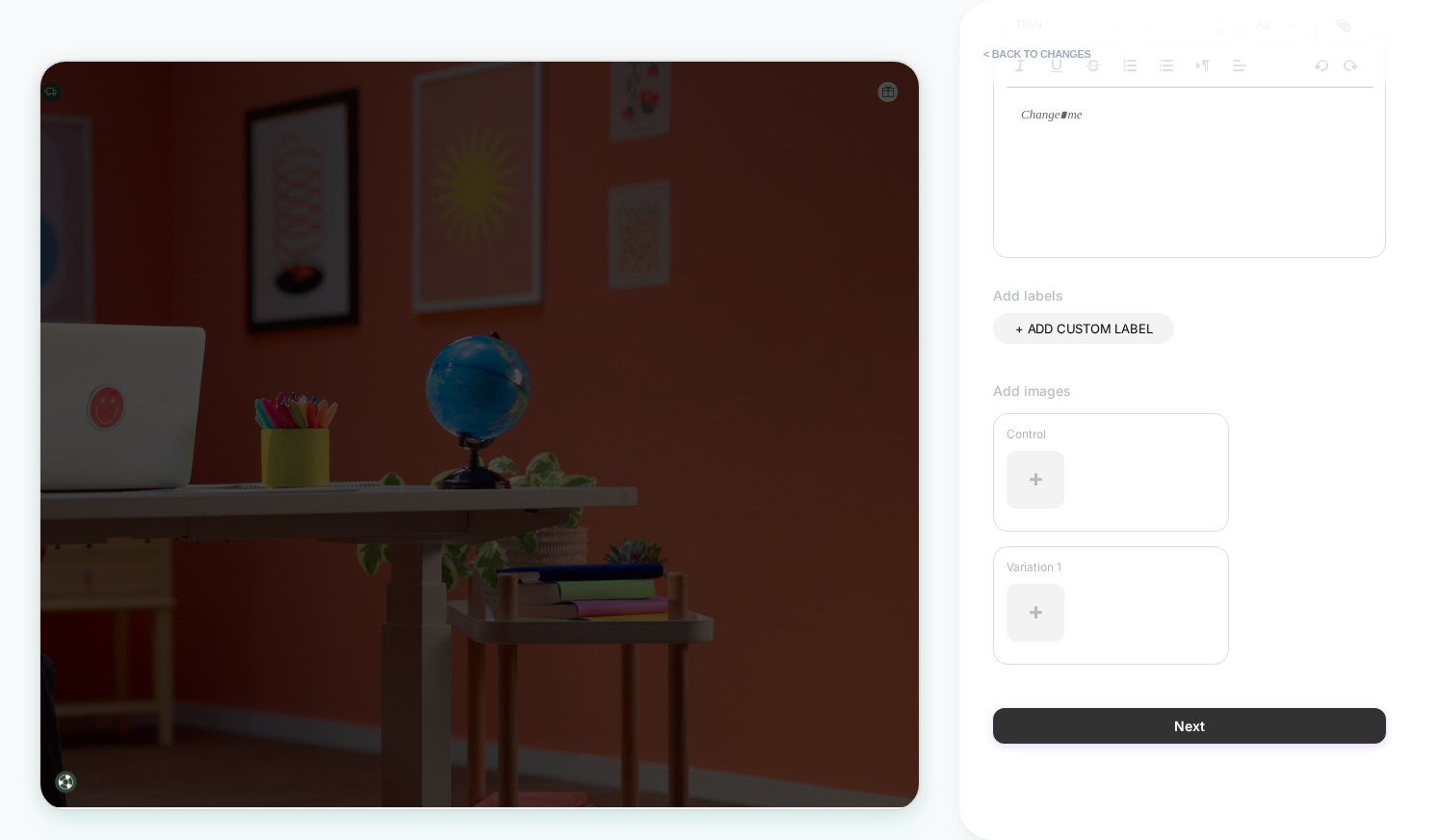
type input "**********"
click at [1172, 740] on button "Next" at bounding box center [1189, 725] width 393 height 35
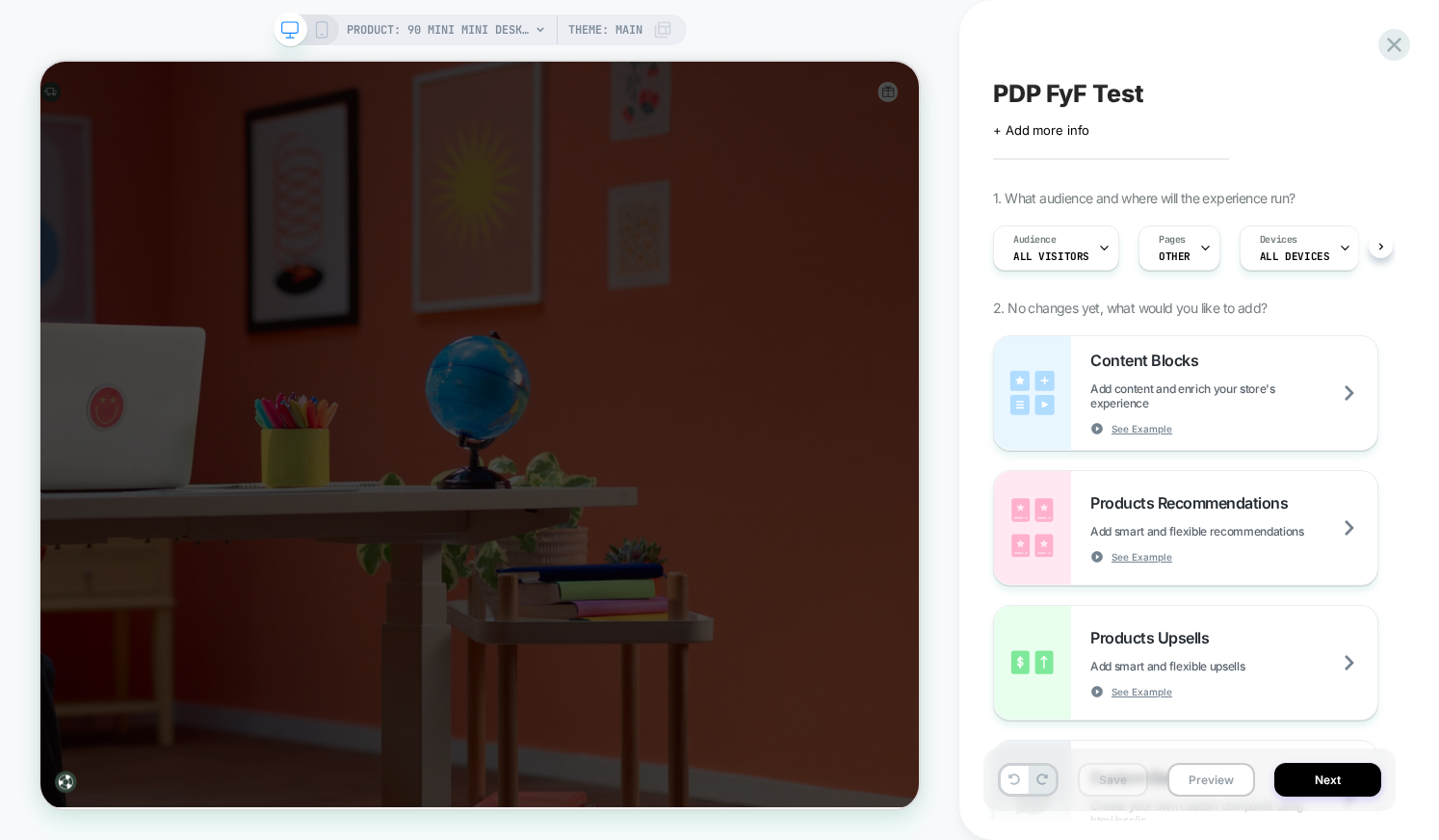
scroll to position [0, 1]
click at [461, 24] on span "PRODUCT: 90 Mini Mini Desk Lamp" at bounding box center [438, 29] width 183 height 30
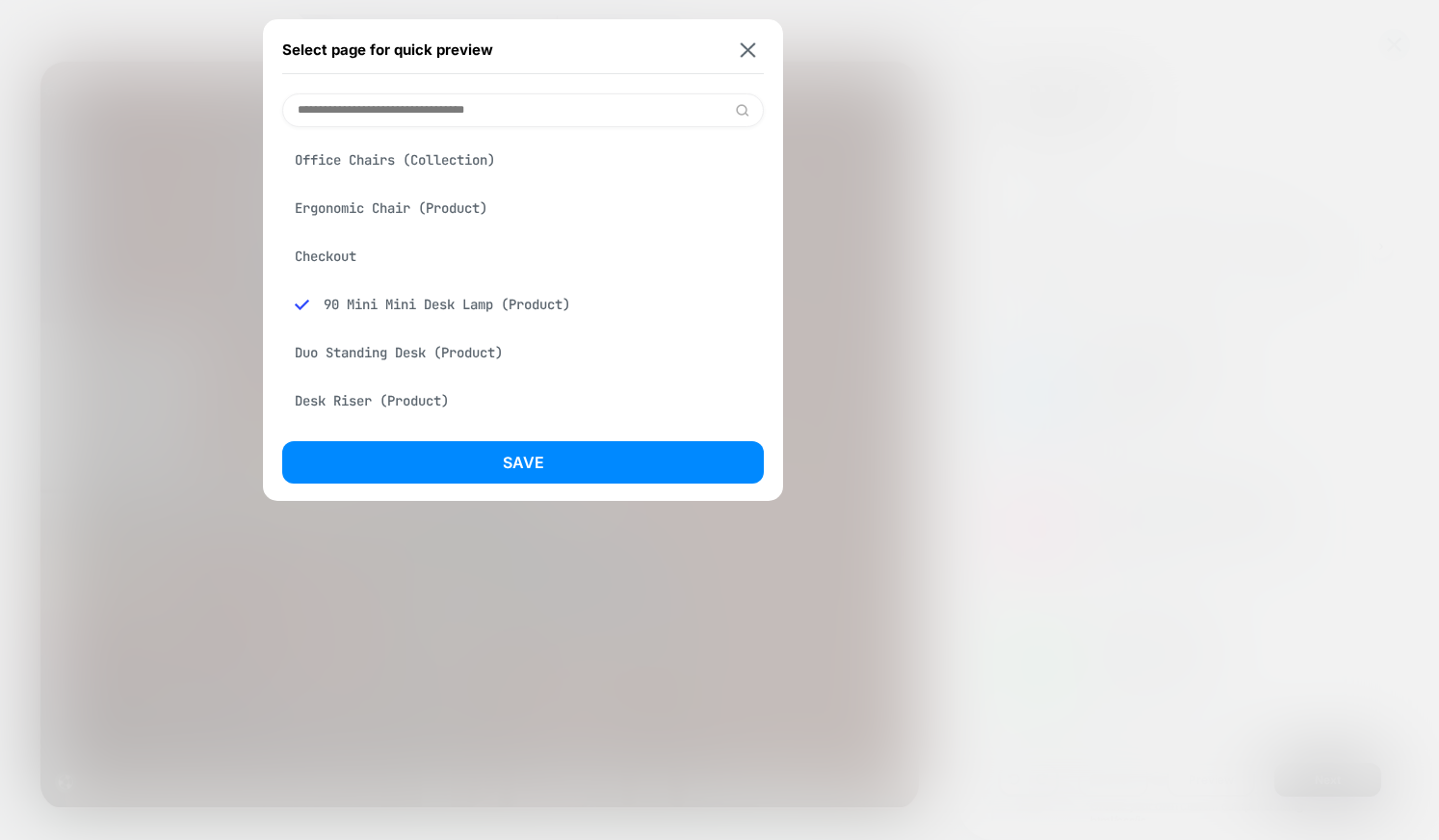
click at [371, 207] on div "Ergonomic Chair (Product)" at bounding box center [522, 208] width 481 height 36
click at [613, 463] on button "Save" at bounding box center [522, 462] width 481 height 42
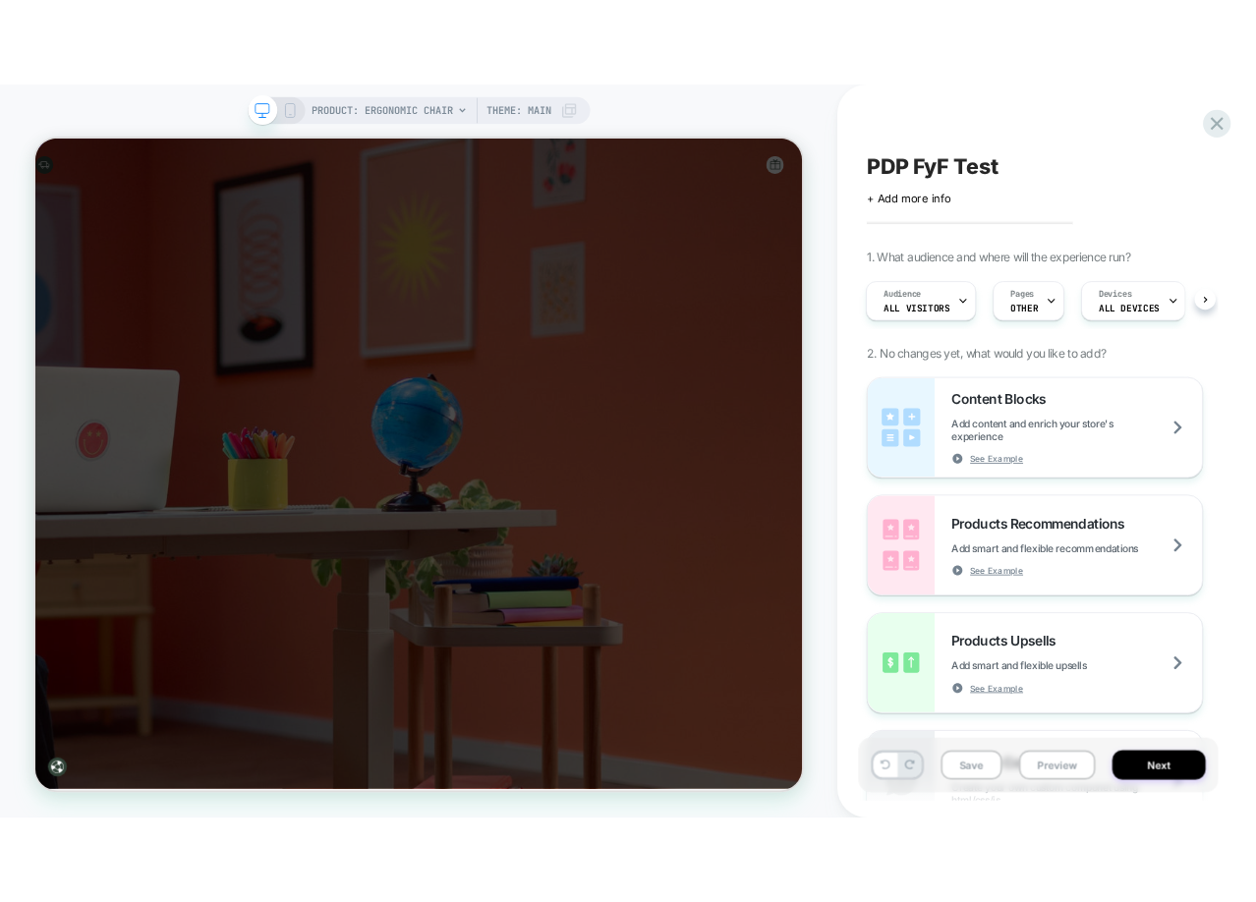
scroll to position [0, 2]
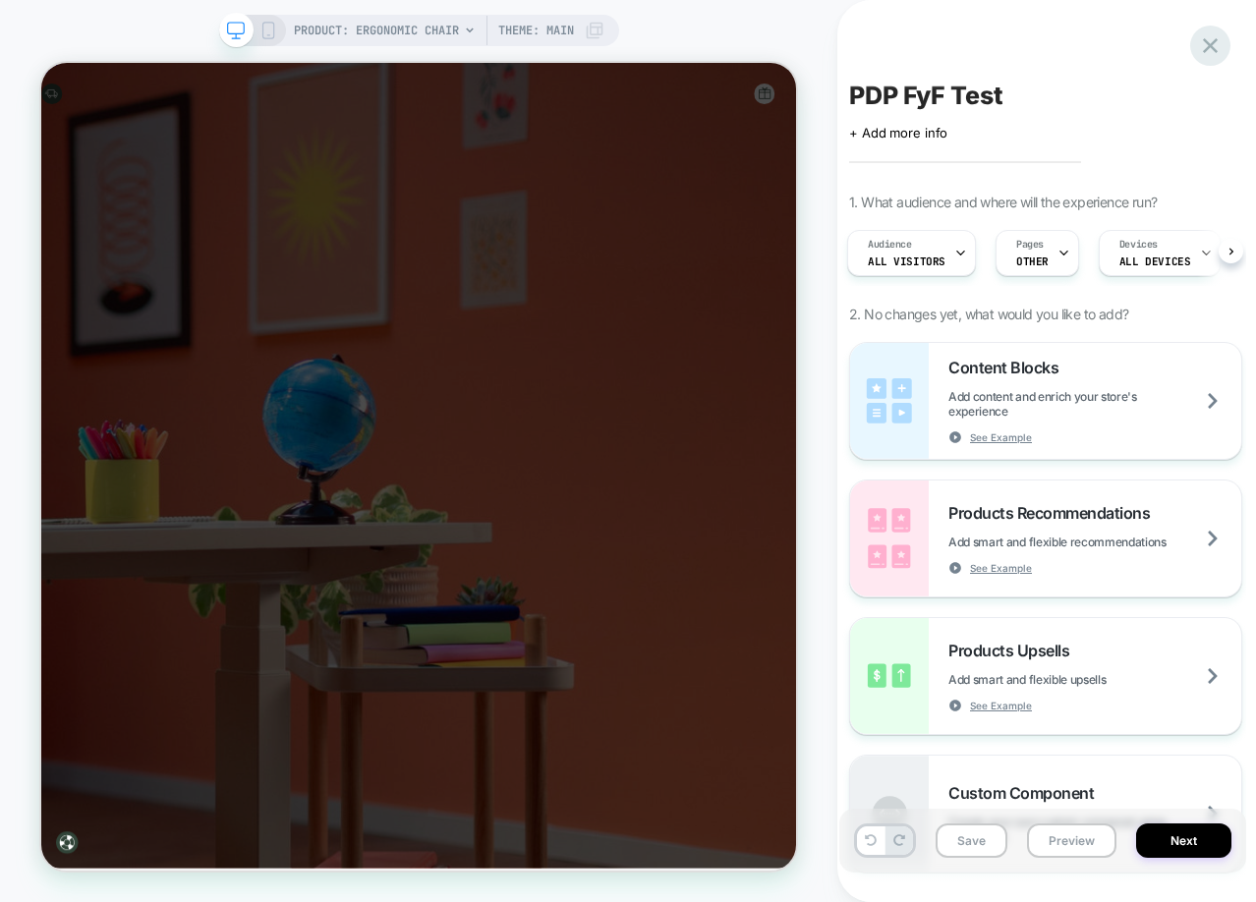
click at [1212, 50] on icon at bounding box center [1210, 45] width 27 height 27
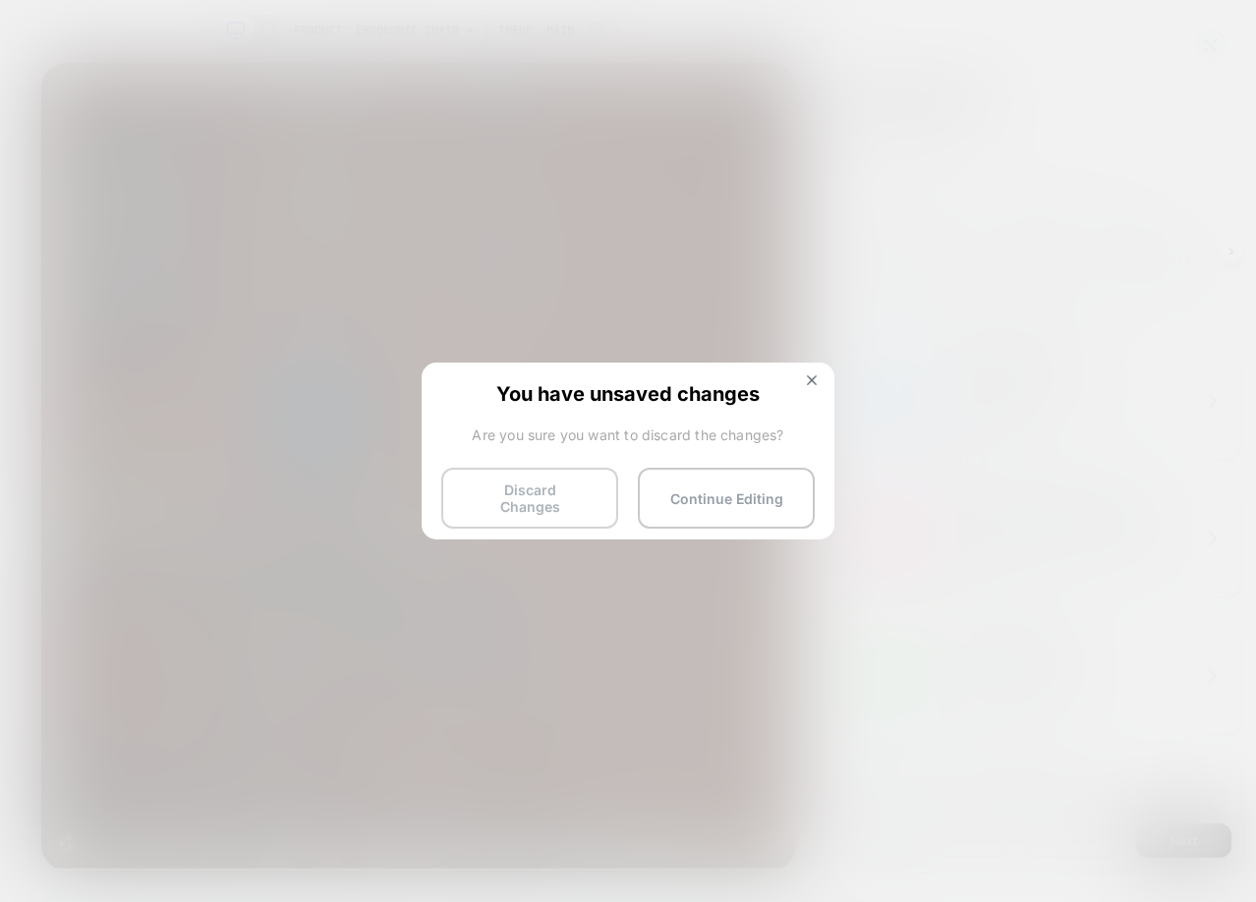
click at [589, 498] on button "Discard Changes" at bounding box center [529, 498] width 177 height 61
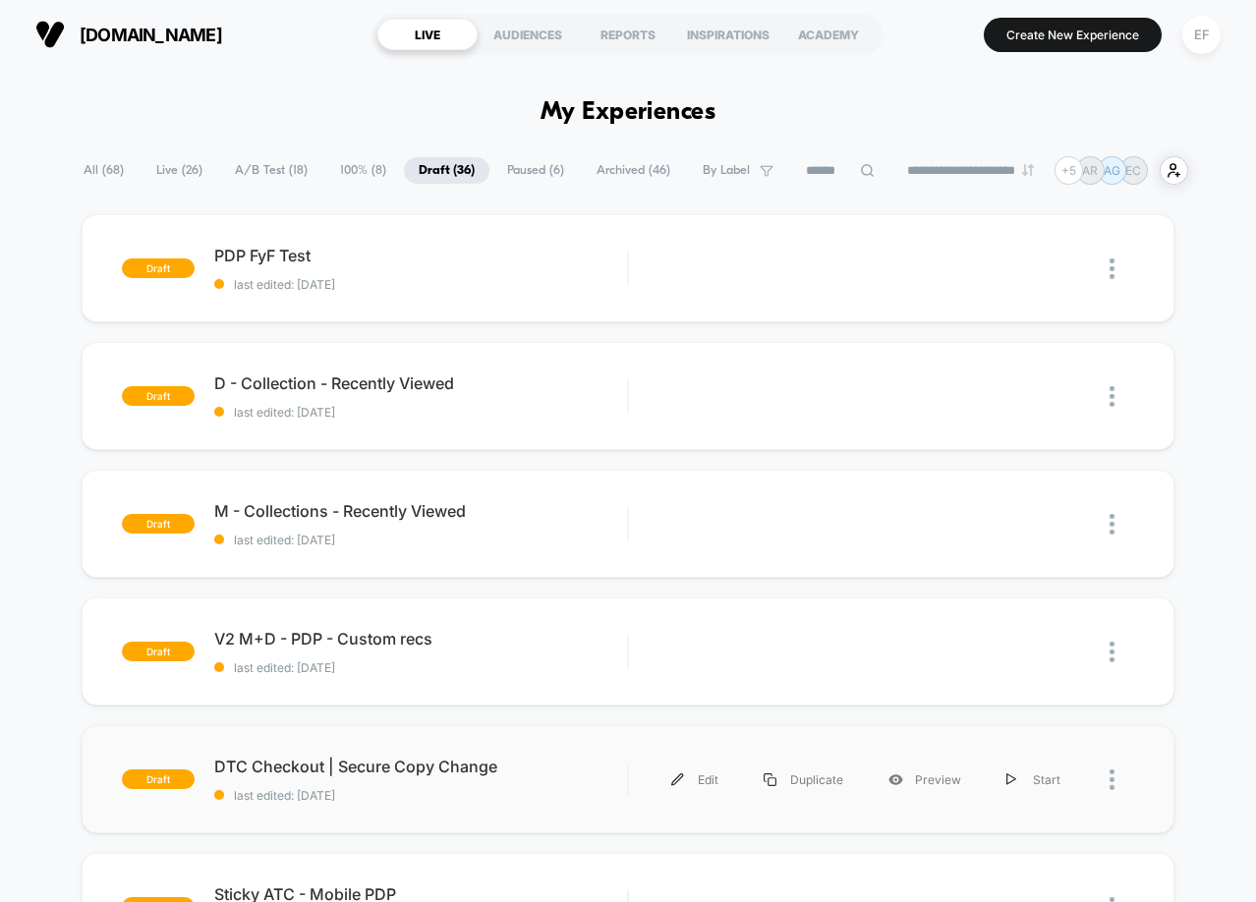
click at [501, 805] on div "draft DTC Checkout | Secure Copy Change last edited: 8/19/2025 Edit Duplicate P…" at bounding box center [628, 779] width 1093 height 108
